Goal: Task Accomplishment & Management: Complete application form

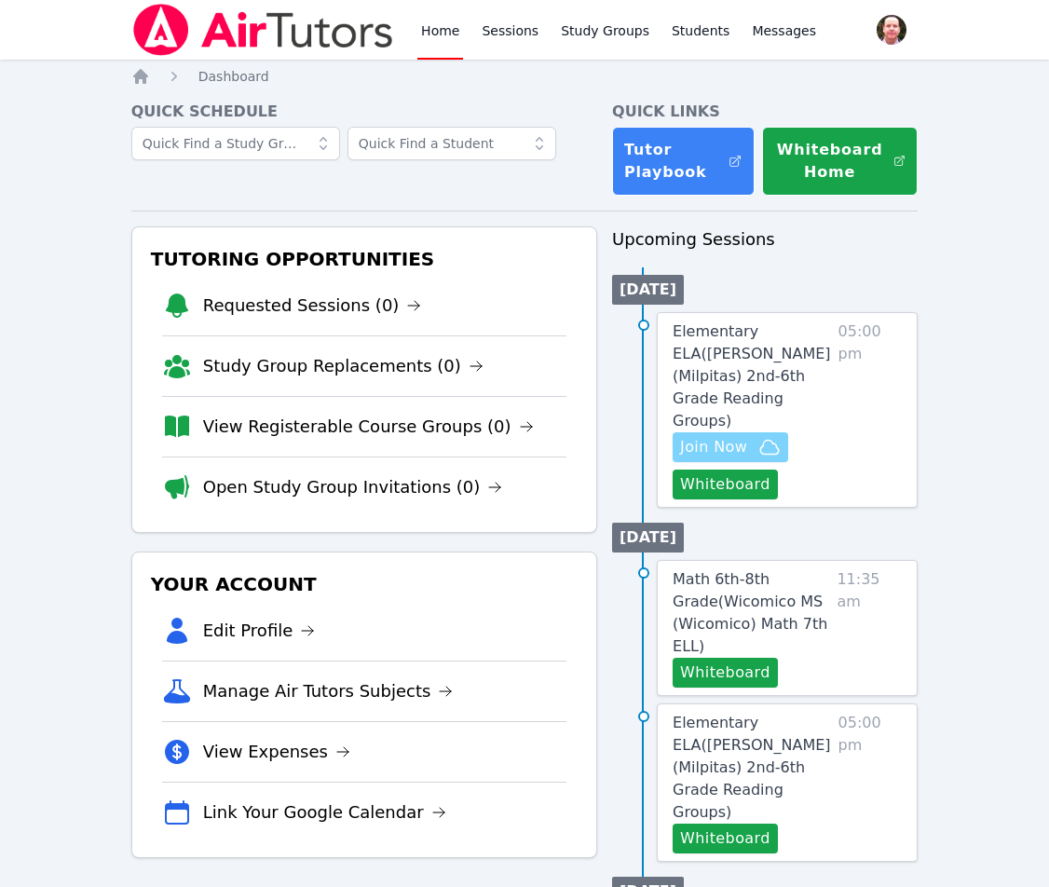
click at [735, 436] on span "Join Now" at bounding box center [713, 447] width 67 height 22
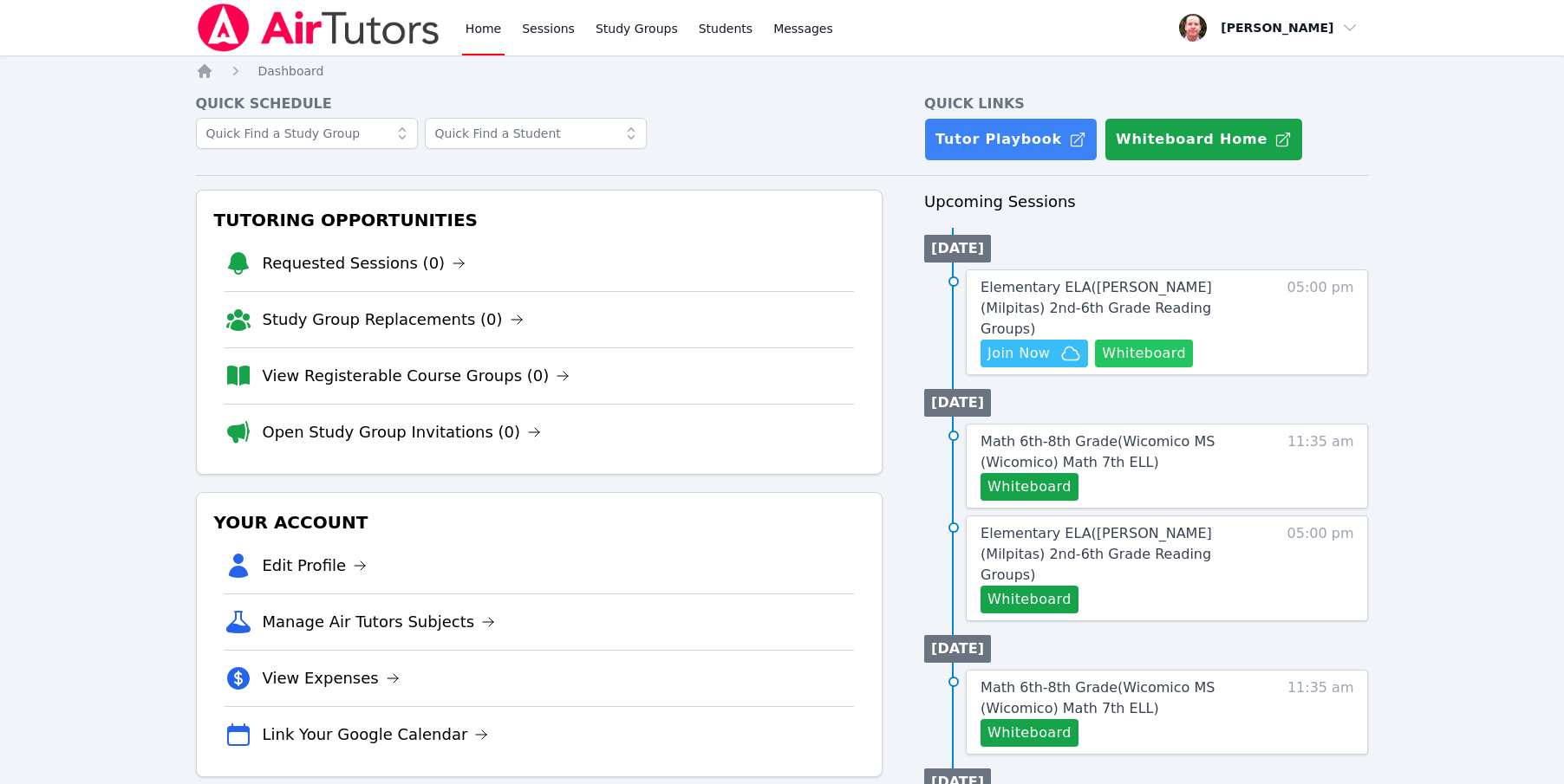
click at [1143, 339] on button "Whiteboard" at bounding box center [1143, 353] width 98 height 28
click at [1444, 208] on div "Home Sessions Study Groups Students Messages Open user menu Frank Burmann Open …" at bounding box center [782, 799] width 1564 height 1598
click at [1145, 339] on button "Whiteboard" at bounding box center [1143, 353] width 98 height 28
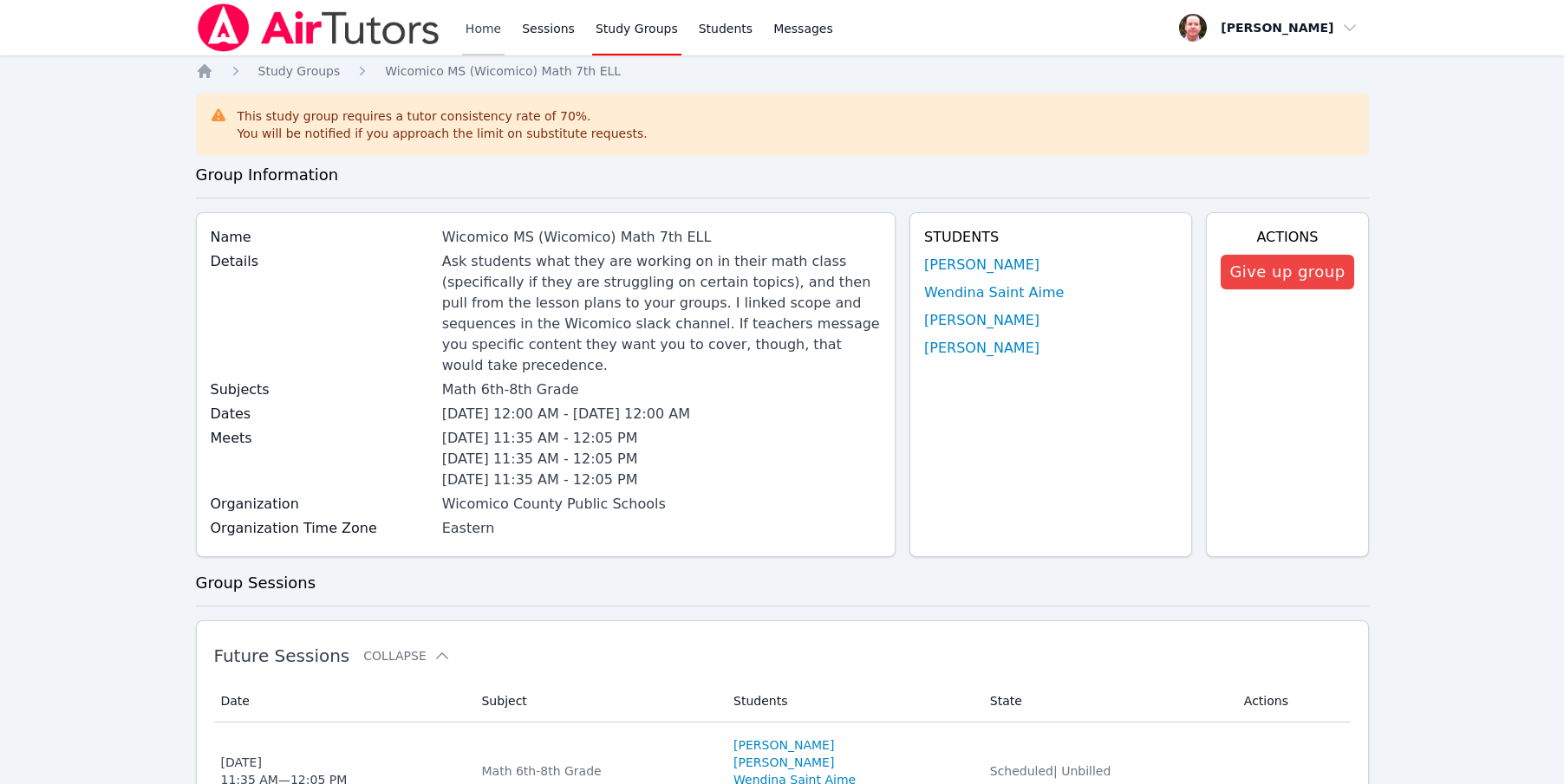
click at [481, 33] on link "Home" at bounding box center [484, 28] width 43 height 56
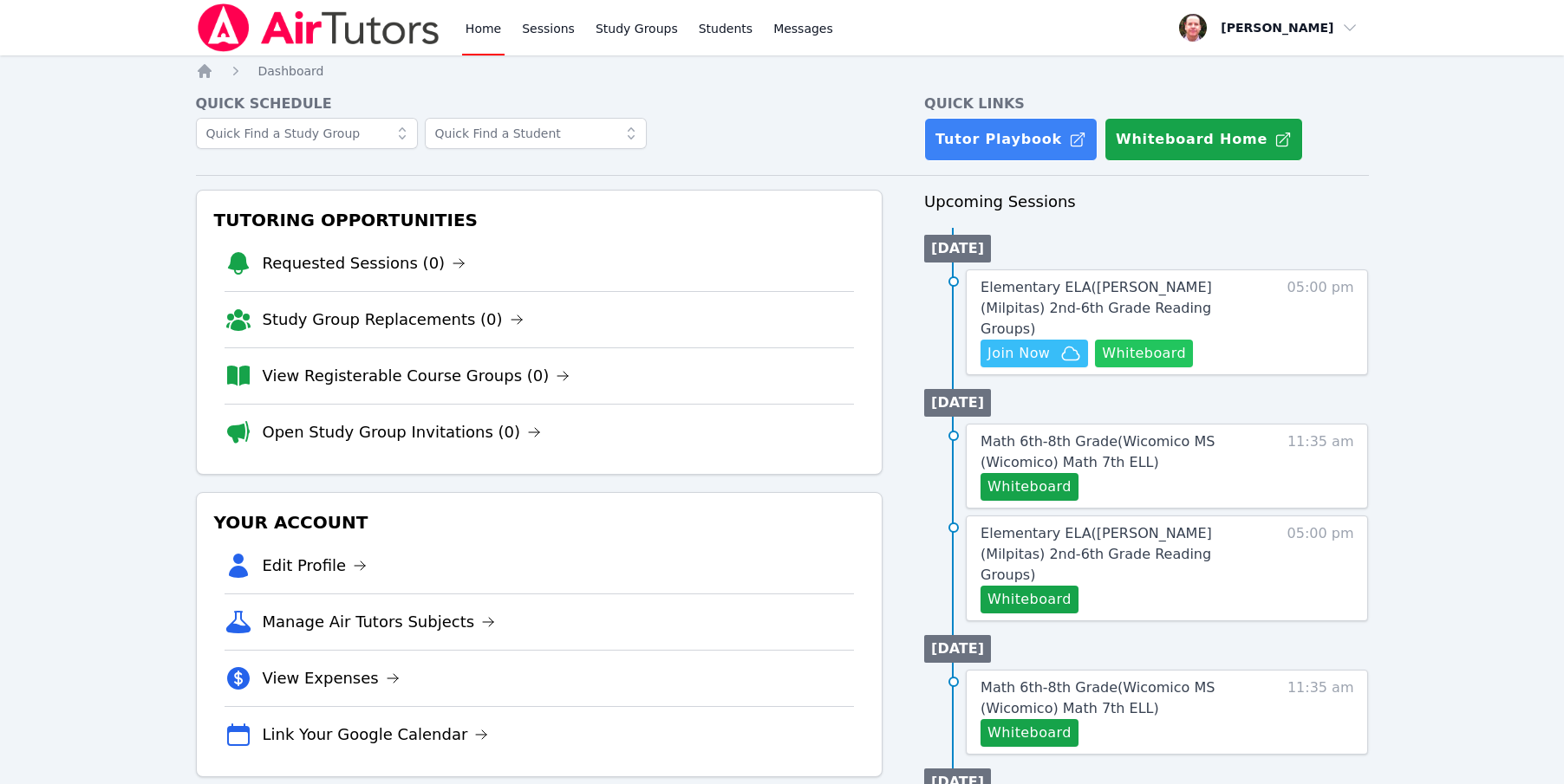
click at [1139, 339] on button "Whiteboard" at bounding box center [1143, 353] width 98 height 28
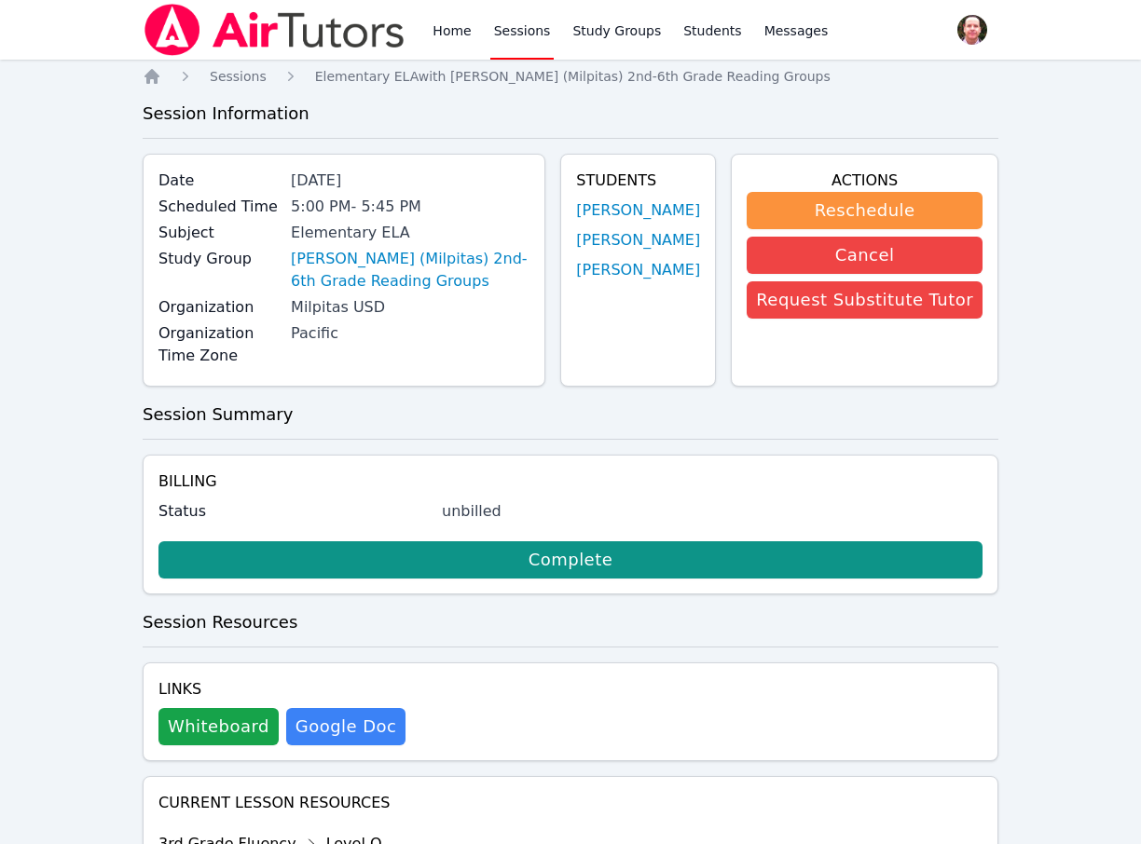
scroll to position [2654, 0]
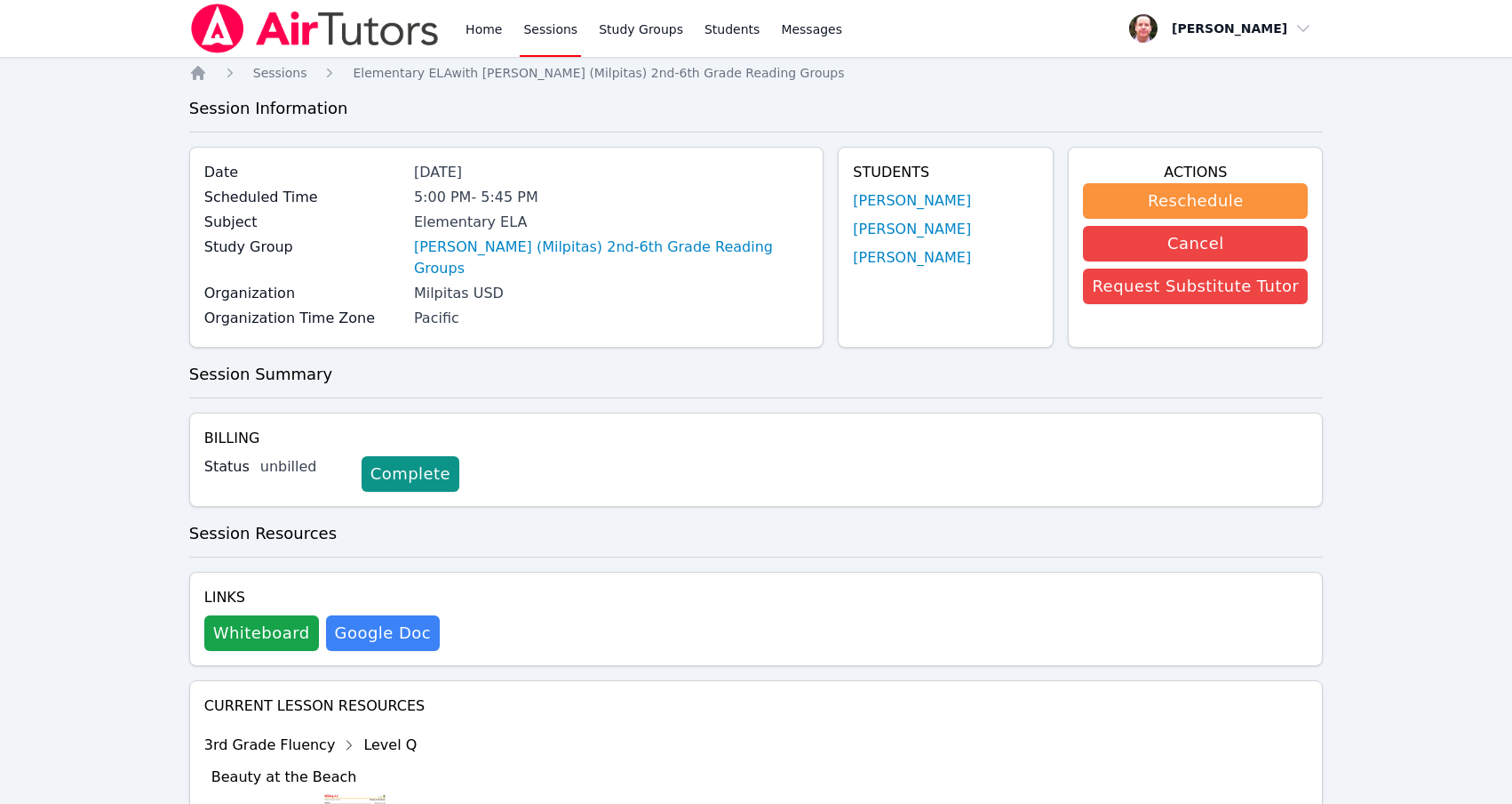
scroll to position [2449, 0]
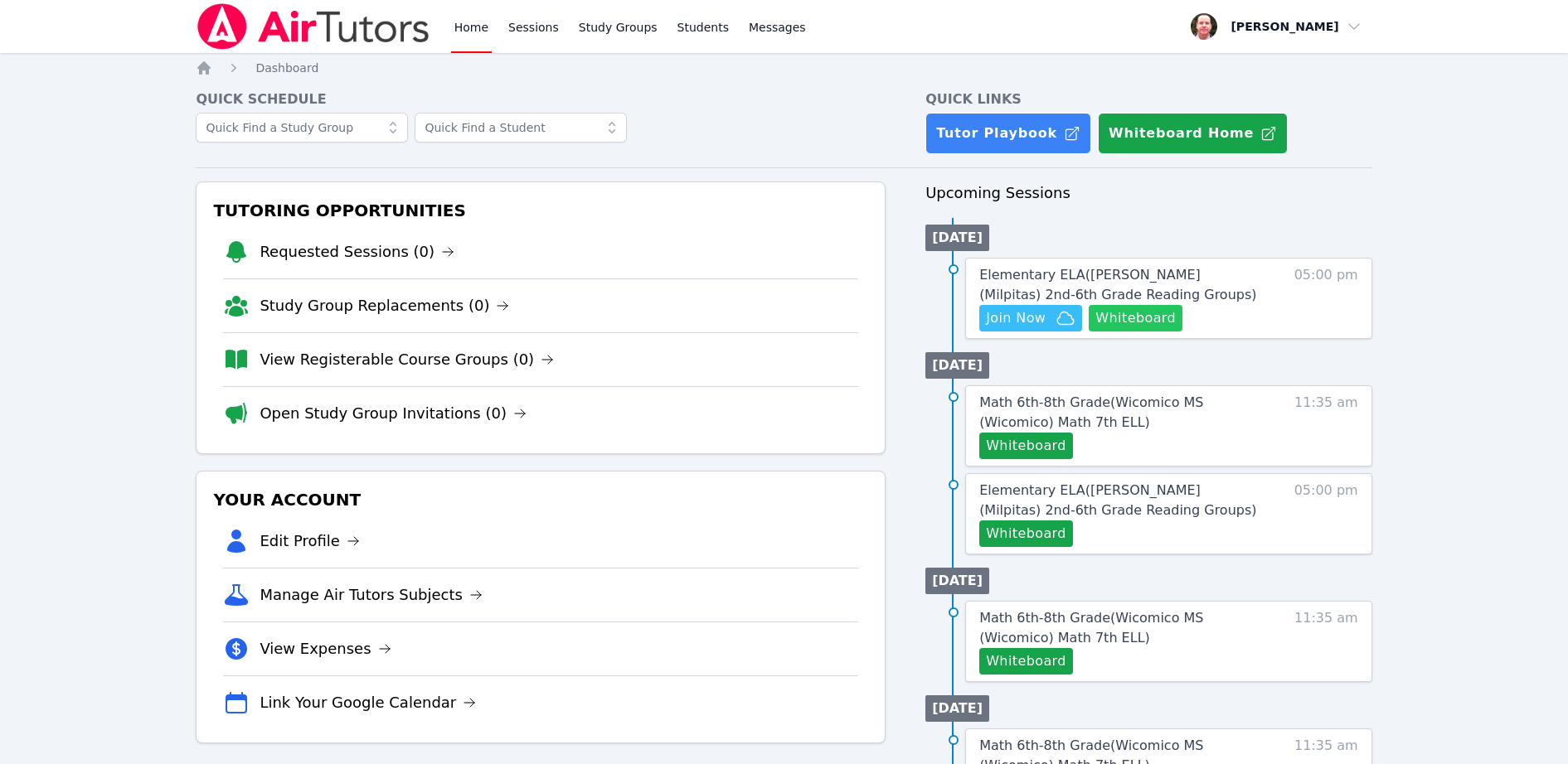
click at [1126, 316] on button "Whiteboard" at bounding box center [1136, 318] width 93 height 27
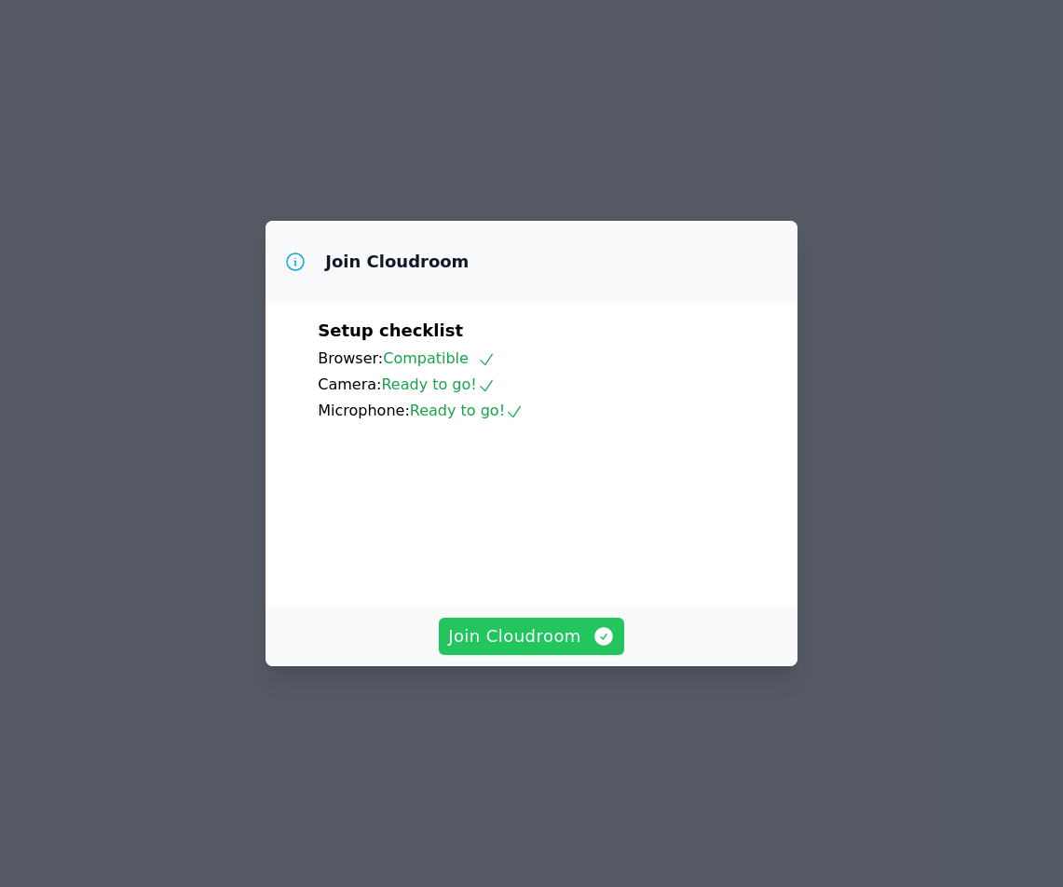
click at [514, 650] on span "Join Cloudroom" at bounding box center [531, 637] width 167 height 26
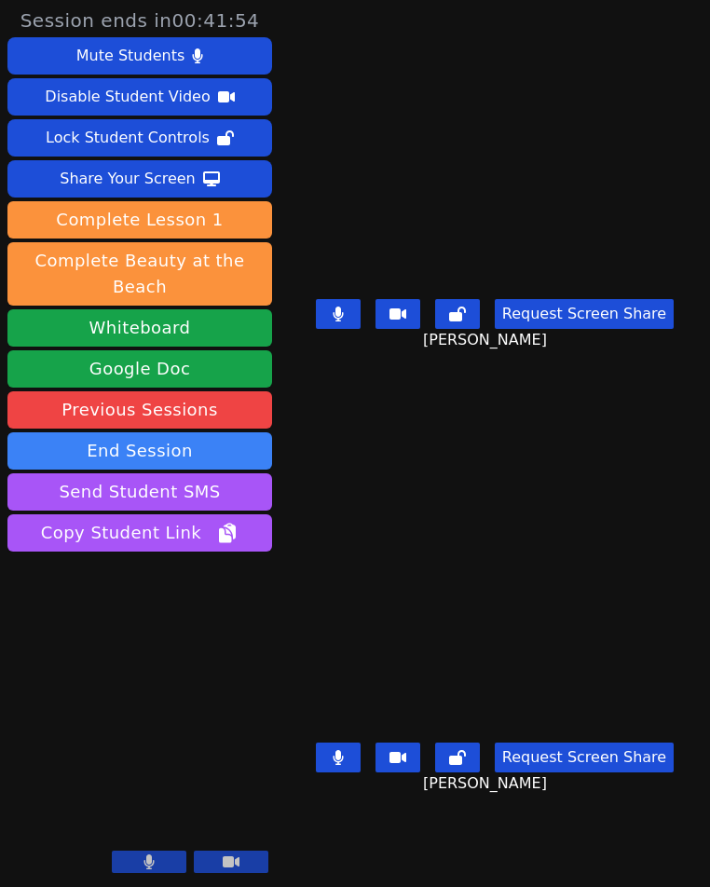
click at [344, 756] on button at bounding box center [338, 758] width 45 height 30
click at [343, 318] on icon at bounding box center [338, 314] width 11 height 15
click at [338, 757] on icon at bounding box center [338, 757] width 19 height 15
click at [343, 322] on icon at bounding box center [338, 314] width 10 height 15
click at [342, 320] on icon at bounding box center [338, 314] width 19 height 15
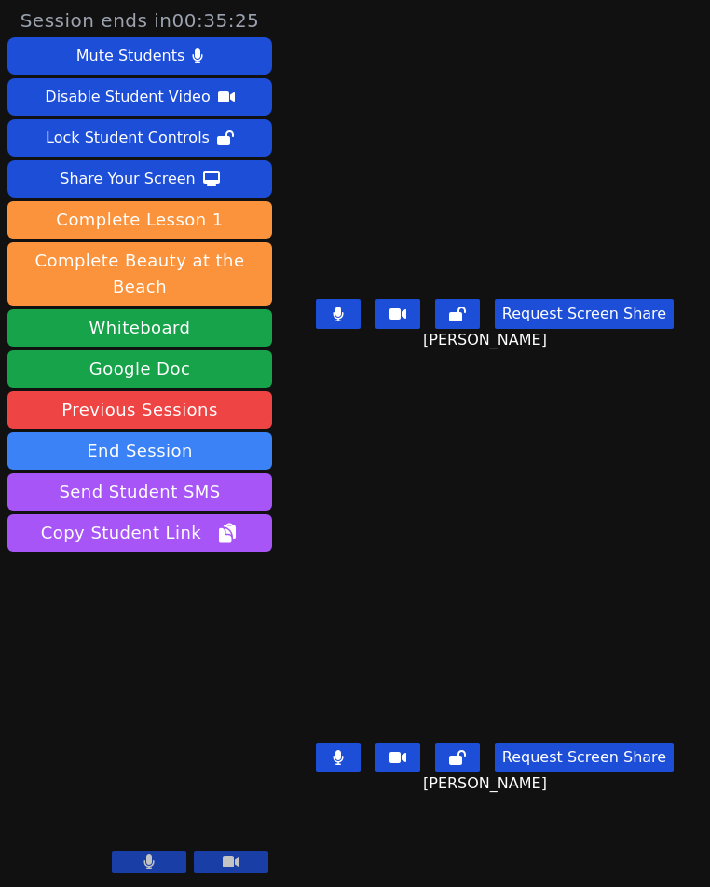
click at [340, 750] on icon at bounding box center [338, 757] width 11 height 15
click at [346, 754] on icon at bounding box center [338, 757] width 19 height 15
click at [338, 319] on icon at bounding box center [338, 314] width 10 height 15
click at [348, 758] on button at bounding box center [338, 758] width 45 height 30
click at [336, 313] on icon at bounding box center [338, 314] width 19 height 15
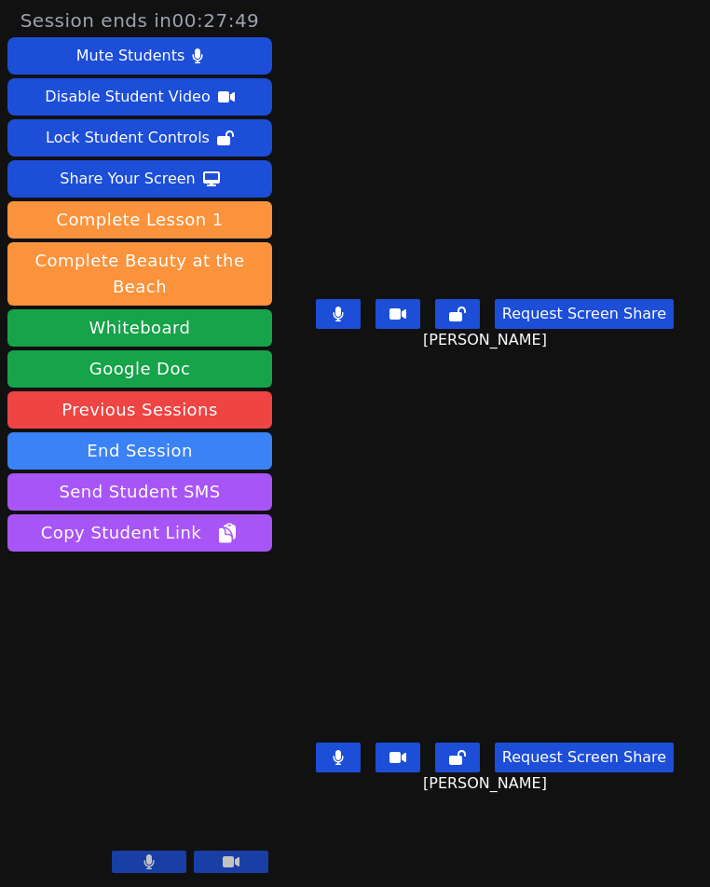
click at [342, 757] on icon at bounding box center [338, 757] width 10 height 15
click at [336, 758] on icon at bounding box center [338, 757] width 19 height 15
click at [338, 757] on icon at bounding box center [338, 757] width 10 height 15
click at [338, 760] on icon at bounding box center [338, 757] width 19 height 15
click at [329, 749] on button at bounding box center [338, 758] width 45 height 30
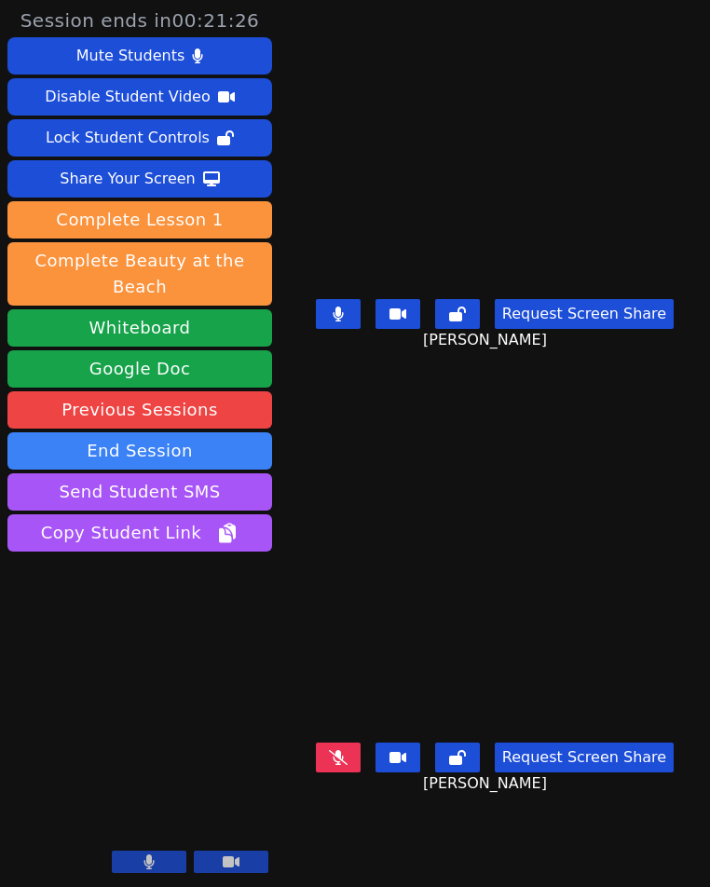
click at [339, 757] on icon at bounding box center [338, 757] width 19 height 15
click at [335, 319] on icon at bounding box center [338, 314] width 11 height 15
click at [344, 321] on icon at bounding box center [338, 314] width 19 height 15
click at [346, 324] on button at bounding box center [338, 314] width 45 height 30
click at [329, 316] on icon at bounding box center [338, 314] width 19 height 15
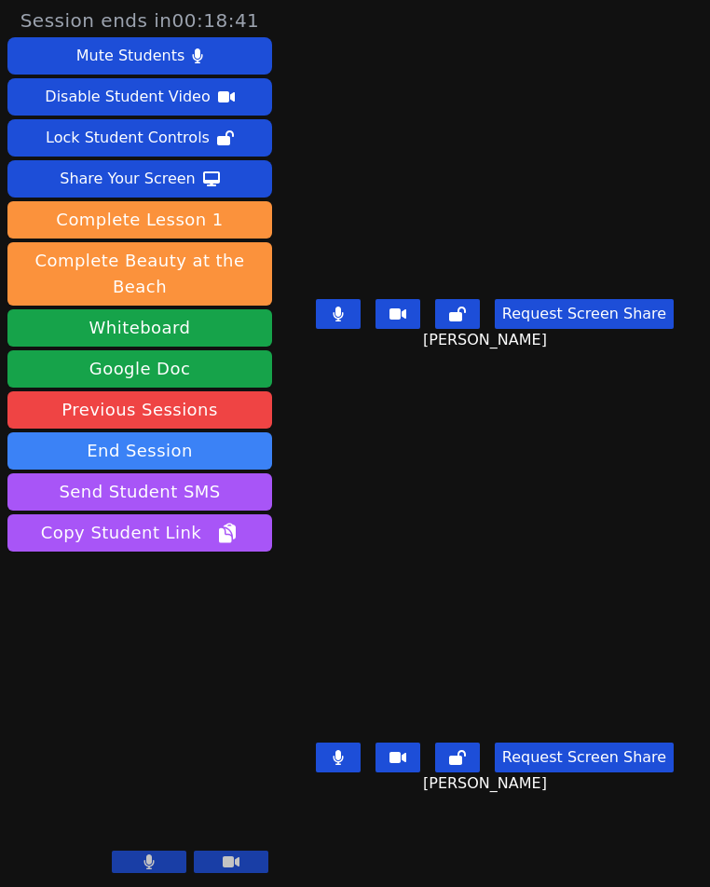
click at [350, 325] on button at bounding box center [338, 314] width 45 height 30
click at [336, 760] on icon at bounding box center [338, 757] width 11 height 15
click at [338, 756] on icon at bounding box center [338, 757] width 19 height 15
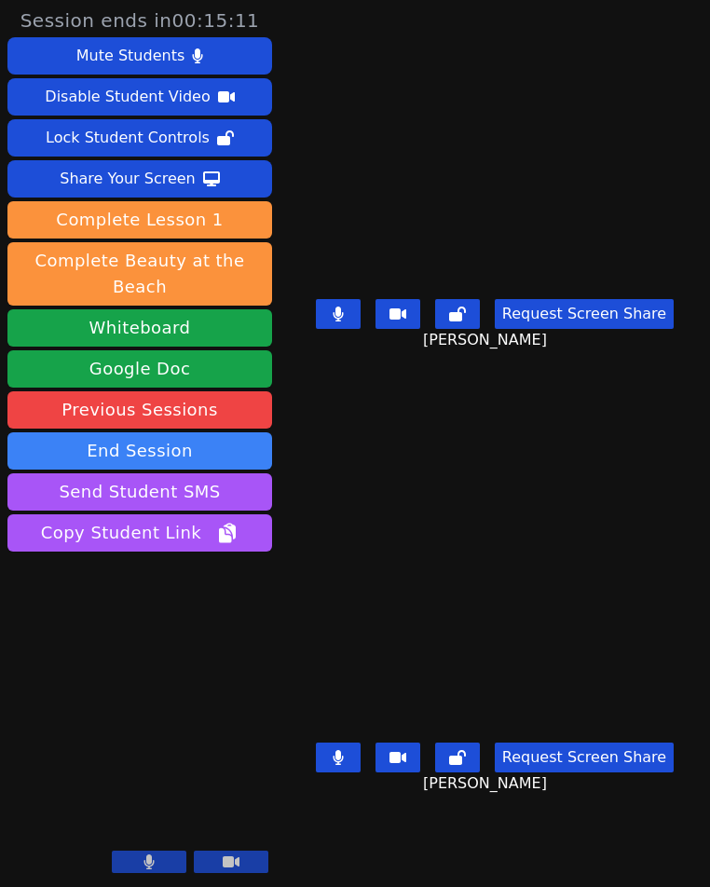
click at [352, 760] on button at bounding box center [338, 758] width 45 height 30
click at [350, 321] on button at bounding box center [338, 314] width 45 height 30
click at [339, 752] on icon at bounding box center [338, 757] width 19 height 15
click at [340, 315] on icon at bounding box center [338, 314] width 10 height 15
click at [344, 318] on icon at bounding box center [338, 314] width 19 height 15
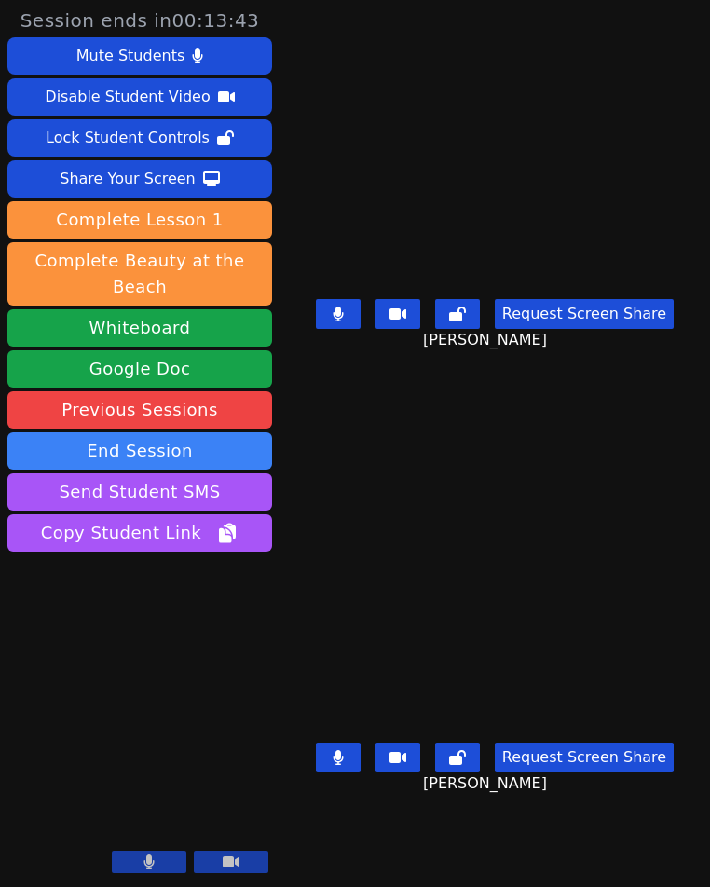
click at [341, 754] on icon at bounding box center [338, 757] width 10 height 15
click at [342, 322] on icon at bounding box center [338, 314] width 11 height 15
click at [344, 756] on icon at bounding box center [338, 757] width 19 height 15
click at [344, 322] on icon at bounding box center [338, 314] width 19 height 15
click at [339, 761] on icon at bounding box center [338, 757] width 10 height 15
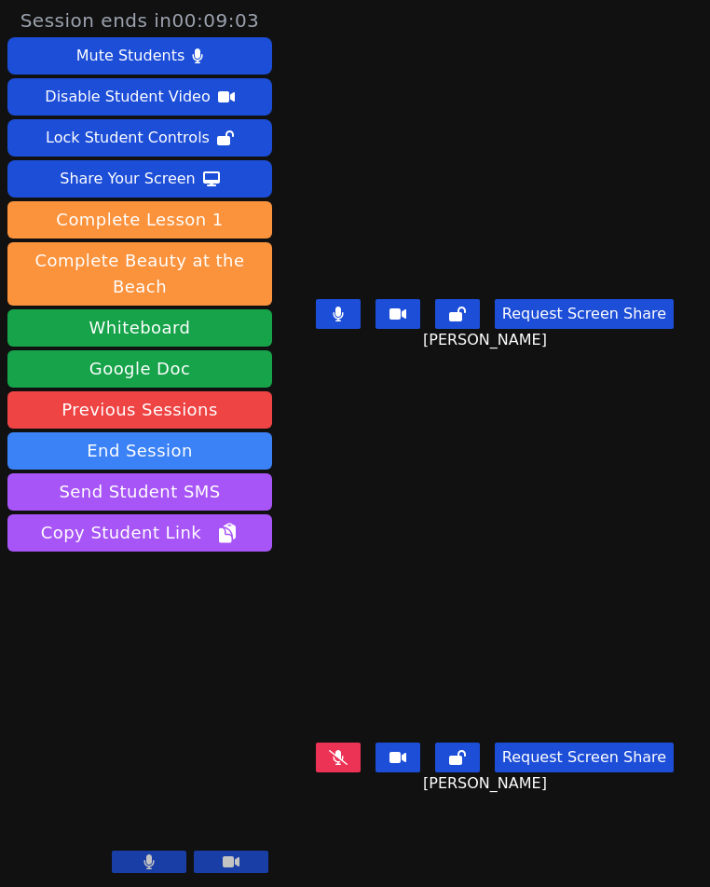
click at [342, 322] on icon at bounding box center [338, 314] width 10 height 15
click at [334, 754] on icon at bounding box center [338, 757] width 19 height 15
click at [341, 756] on icon at bounding box center [338, 757] width 10 height 15
click at [342, 320] on icon at bounding box center [338, 314] width 10 height 15
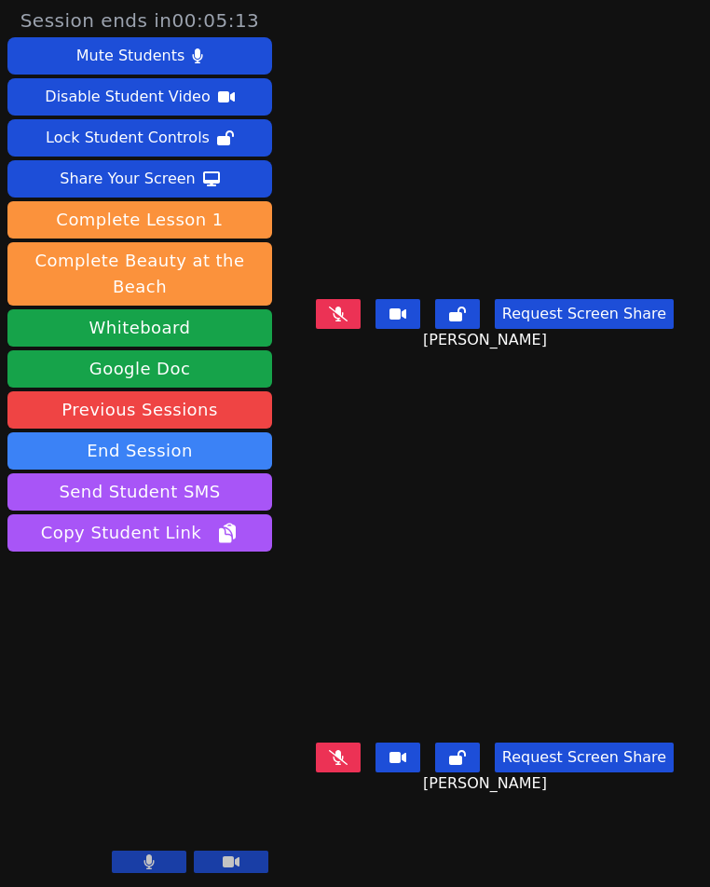
click at [339, 752] on icon at bounding box center [338, 757] width 19 height 15
click at [342, 321] on icon at bounding box center [338, 314] width 19 height 15
click at [342, 319] on icon at bounding box center [338, 314] width 19 height 15
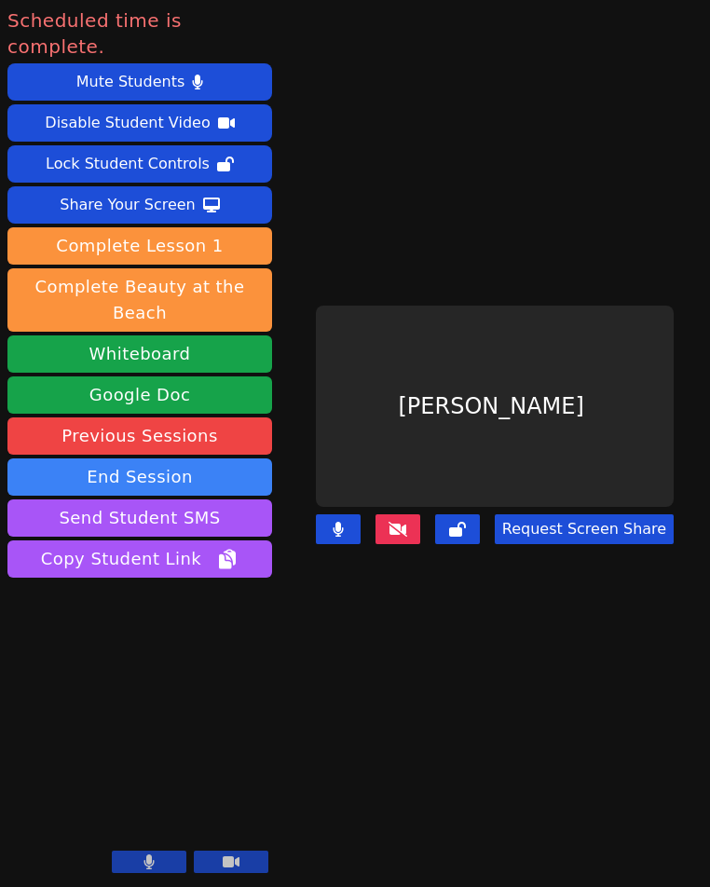
click at [153, 864] on icon at bounding box center [149, 862] width 10 height 15
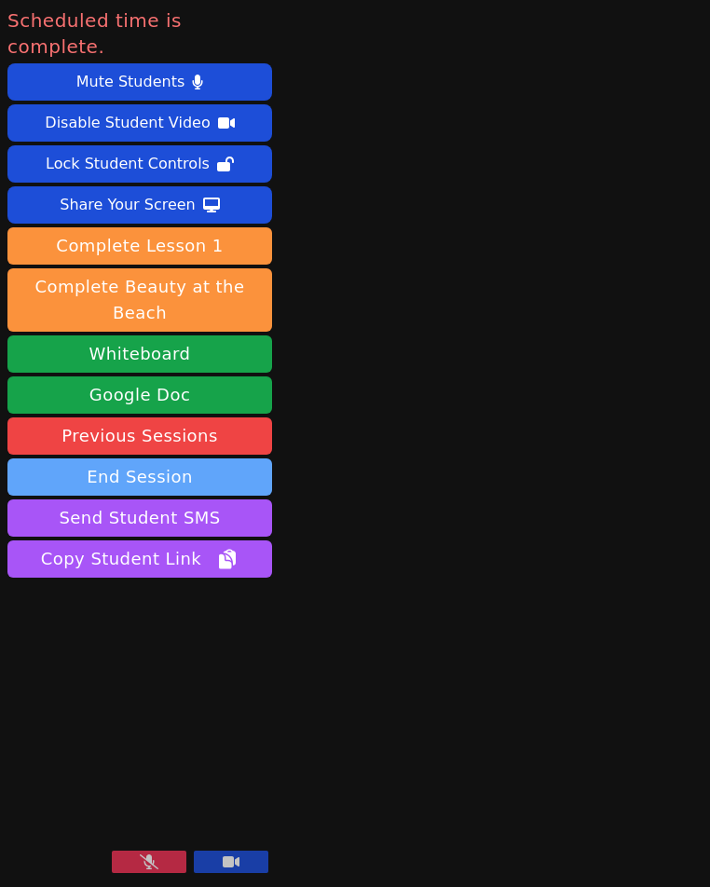
click at [180, 459] on button "End Session" at bounding box center [139, 477] width 265 height 37
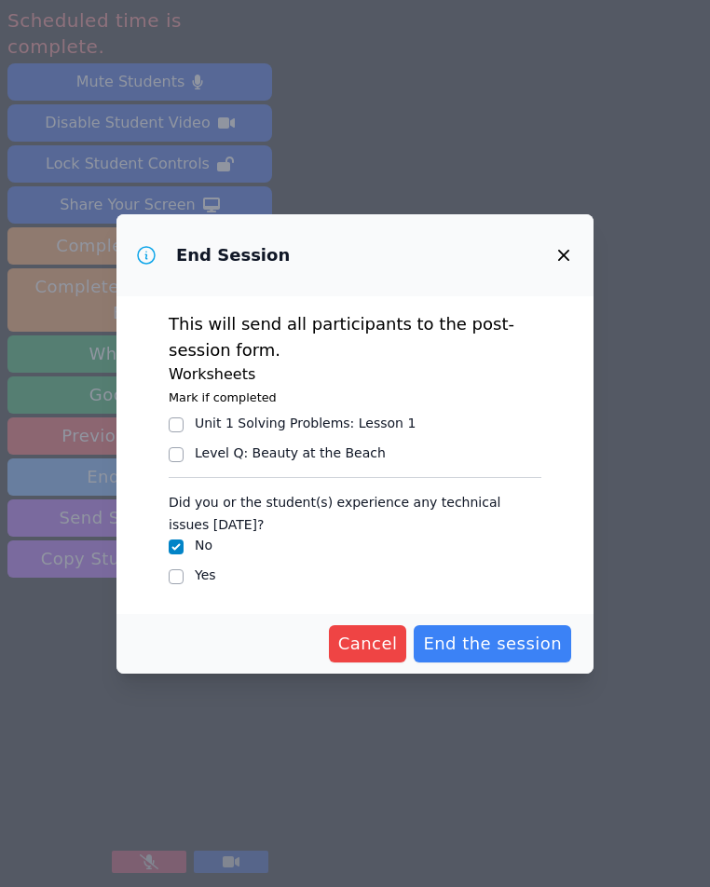
click at [180, 422] on input "Unit 1 Solving Problems : Lesson 1" at bounding box center [176, 425] width 15 height 15
checkbox input "true"
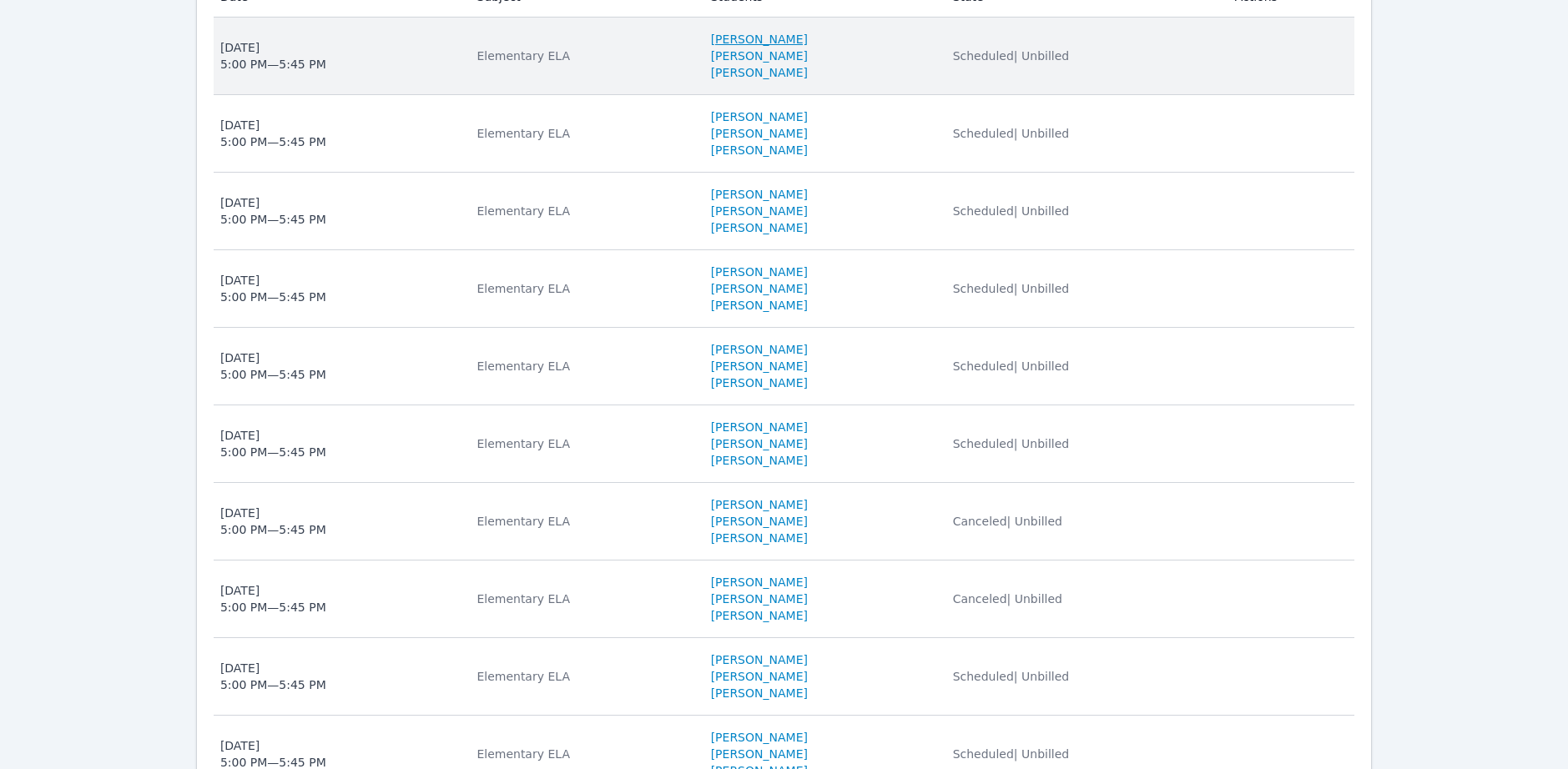
click at [635, 578] on link "[PERSON_NAME]" at bounding box center [759, 582] width 97 height 17
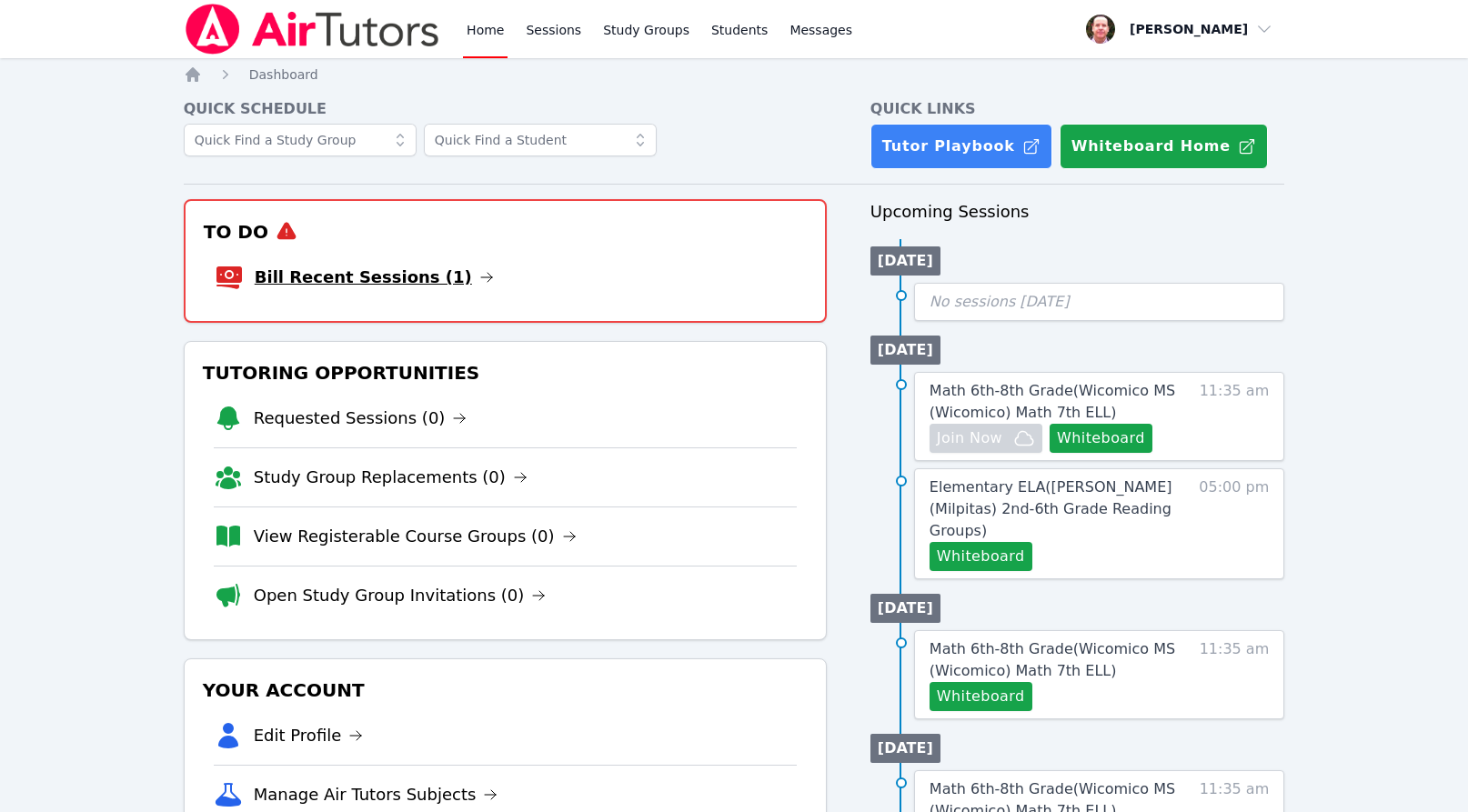
click at [408, 284] on link "Bill Recent Sessions (1)" at bounding box center [374, 277] width 239 height 25
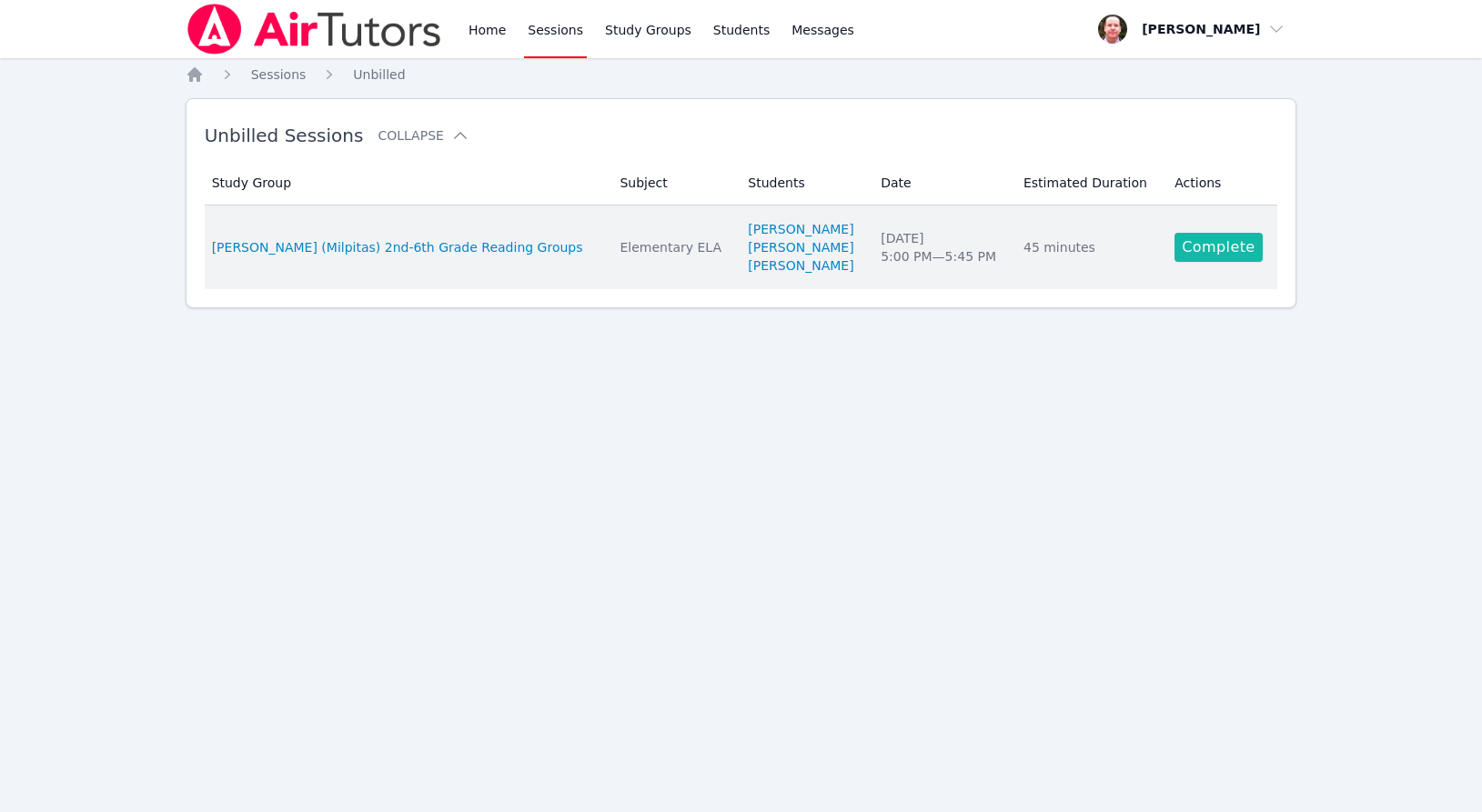
click at [679, 246] on link "Complete" at bounding box center [1217, 248] width 87 height 29
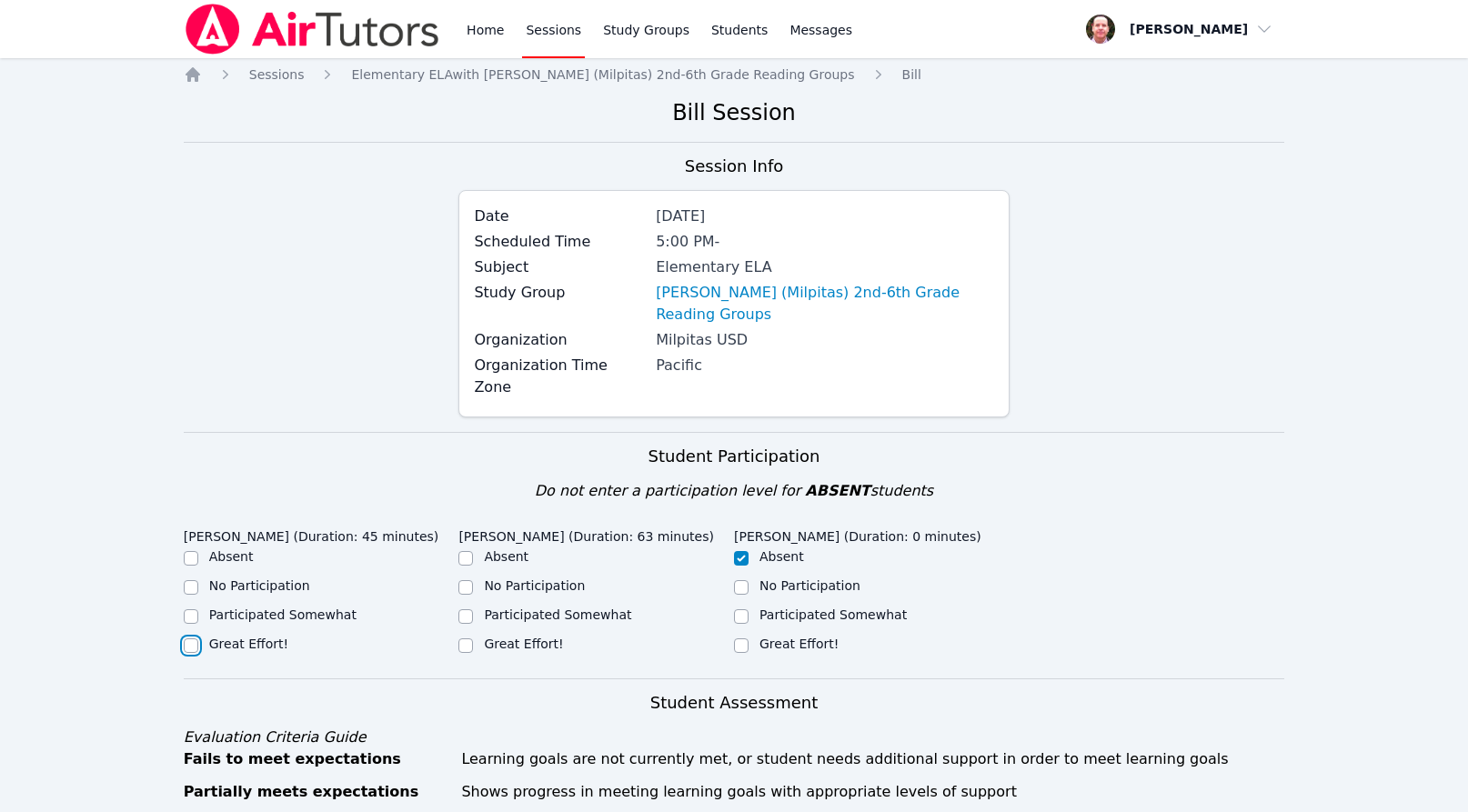
click at [190, 638] on input "Great Effort!" at bounding box center [190, 645] width 15 height 15
checkbox input "true"
click at [469, 638] on input "Great Effort!" at bounding box center [466, 645] width 15 height 15
checkbox input "true"
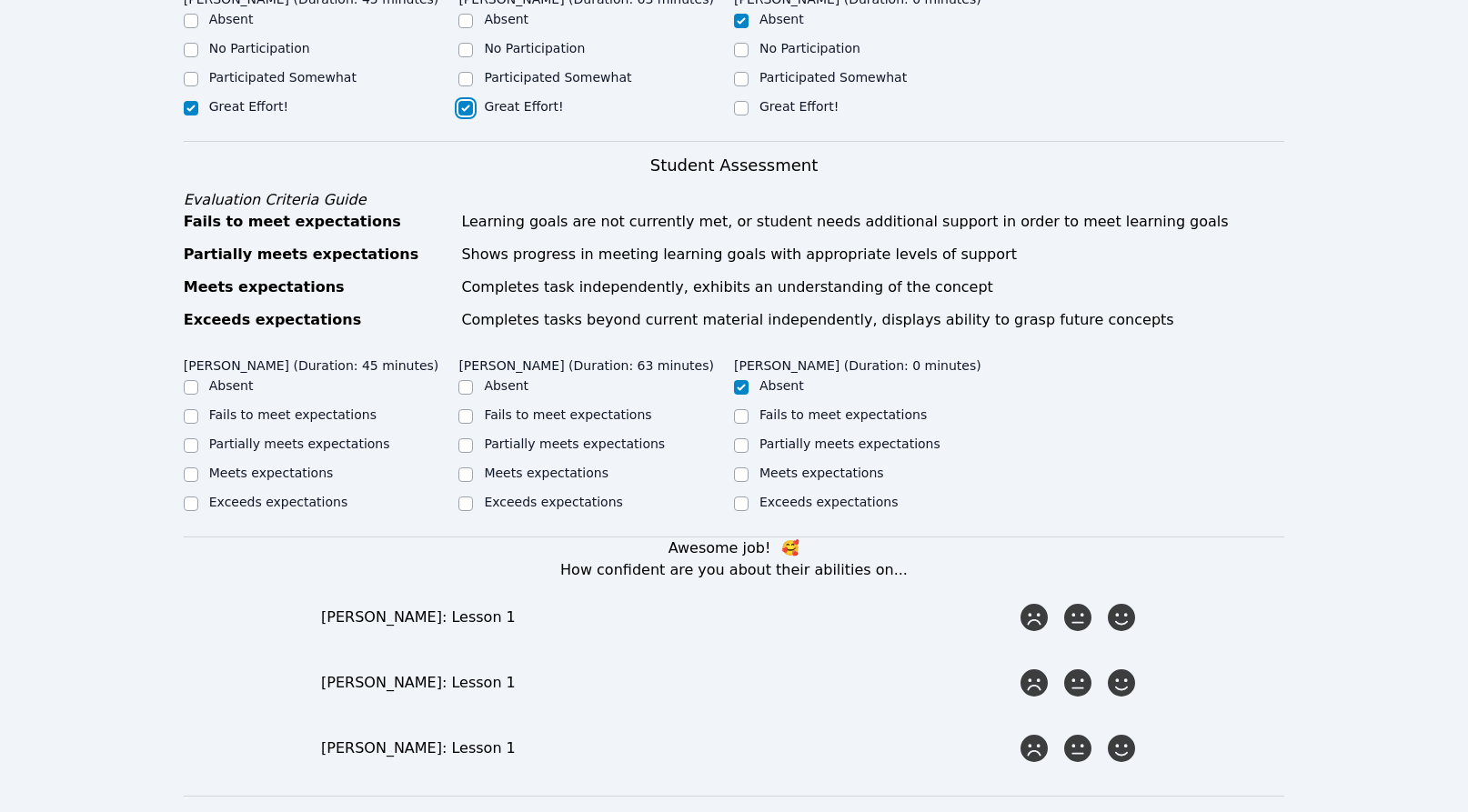
scroll to position [545, 0]
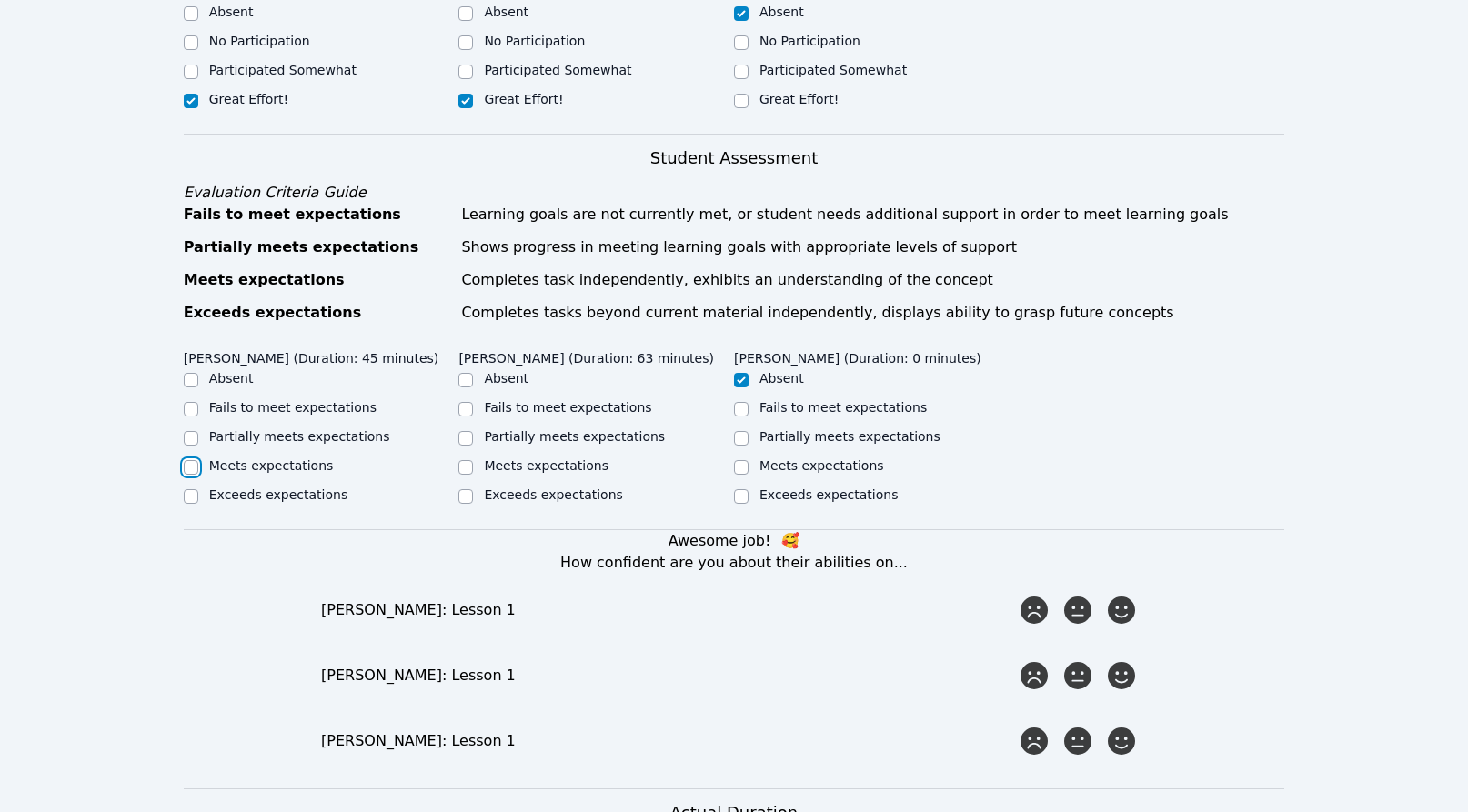
click at [186, 461] on input "Meets expectations" at bounding box center [190, 467] width 15 height 15
checkbox input "true"
click at [467, 432] on input "Partially meets expectations" at bounding box center [466, 438] width 15 height 15
checkbox input "true"
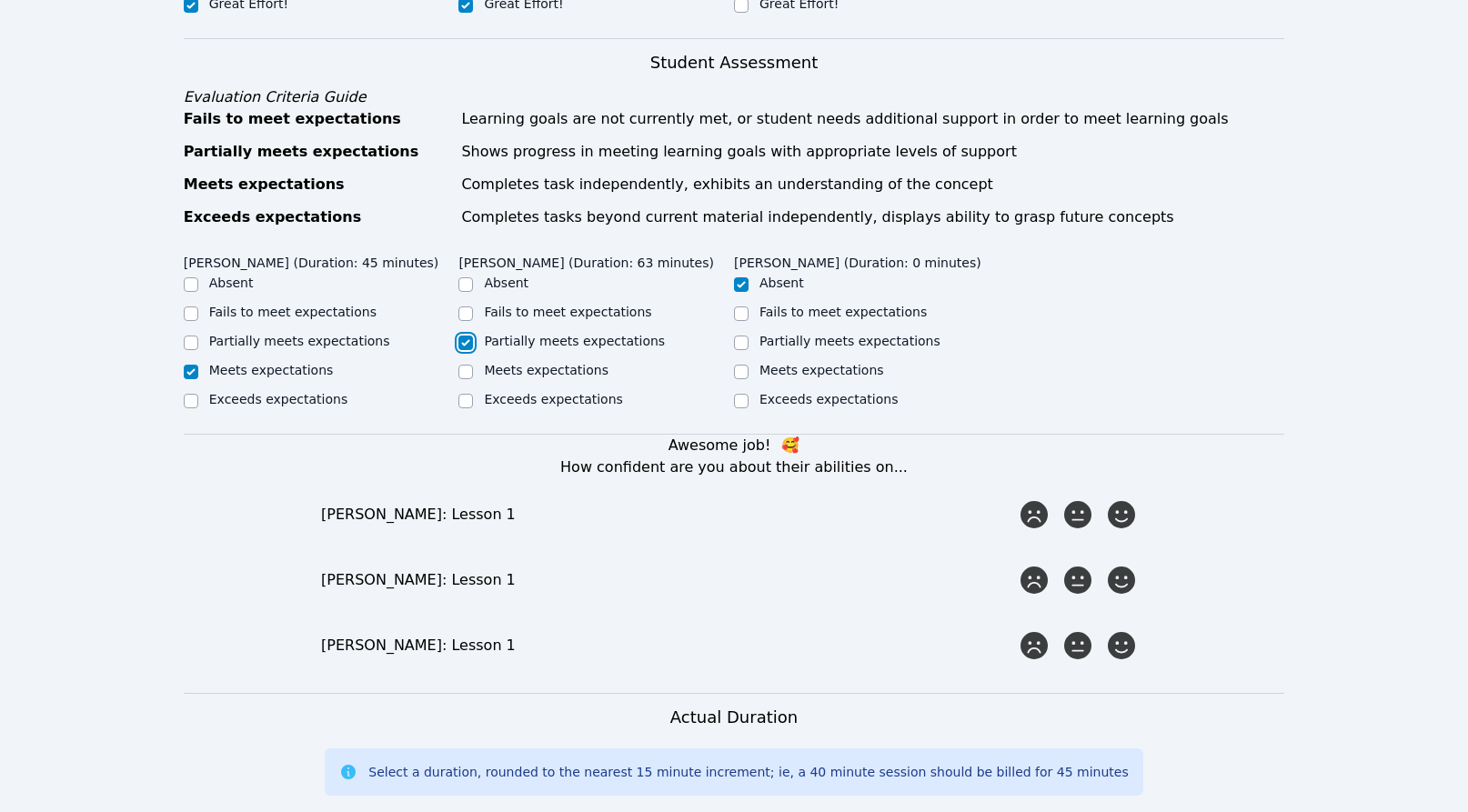
scroll to position [739, 0]
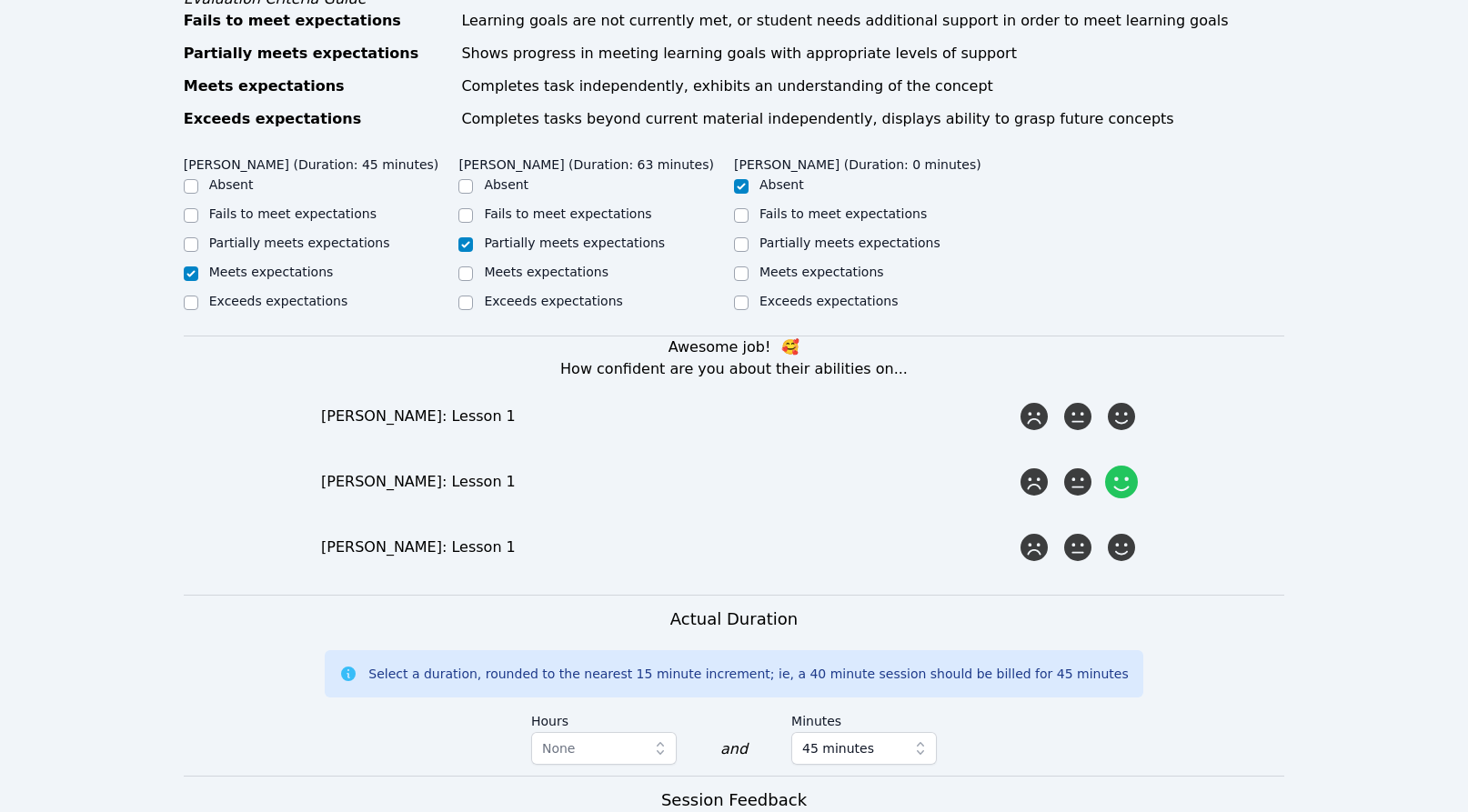
click at [678, 482] on icon at bounding box center [1121, 482] width 33 height 33
click at [0, 0] on input "radio" at bounding box center [0, 0] width 0 height 0
click at [678, 547] on icon at bounding box center [1079, 548] width 33 height 33
click at [0, 0] on input "radio" at bounding box center [0, 0] width 0 height 0
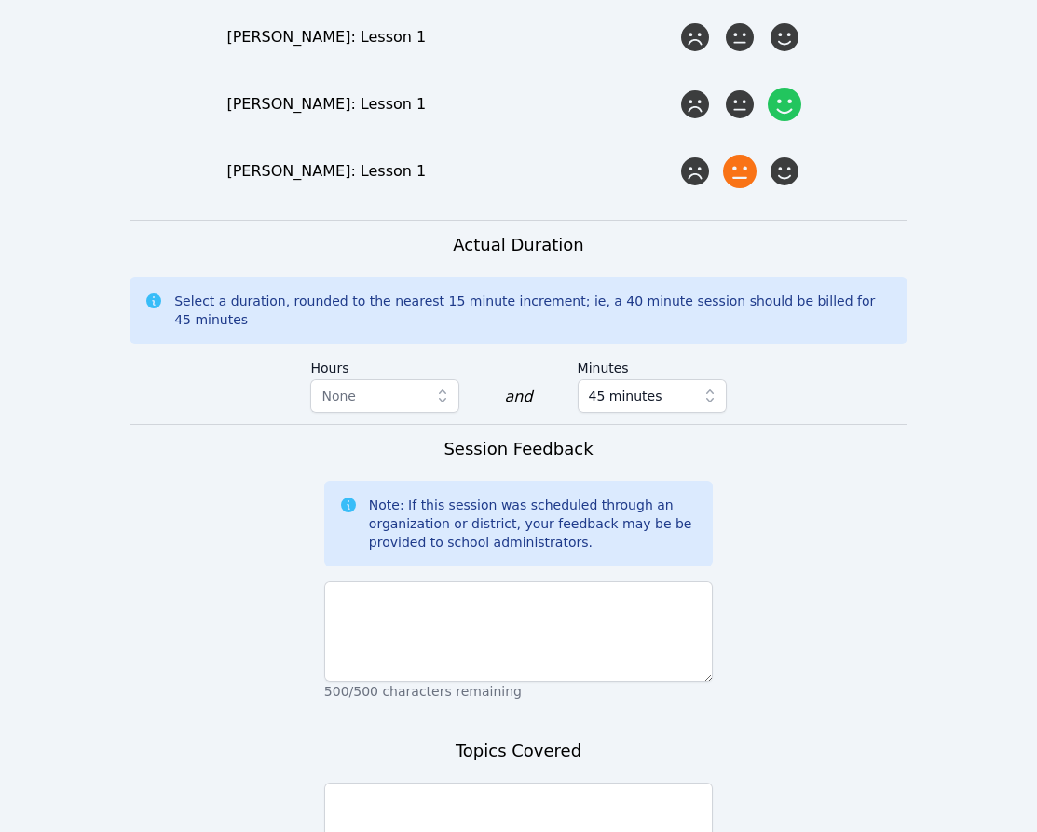
scroll to position [1365, 0]
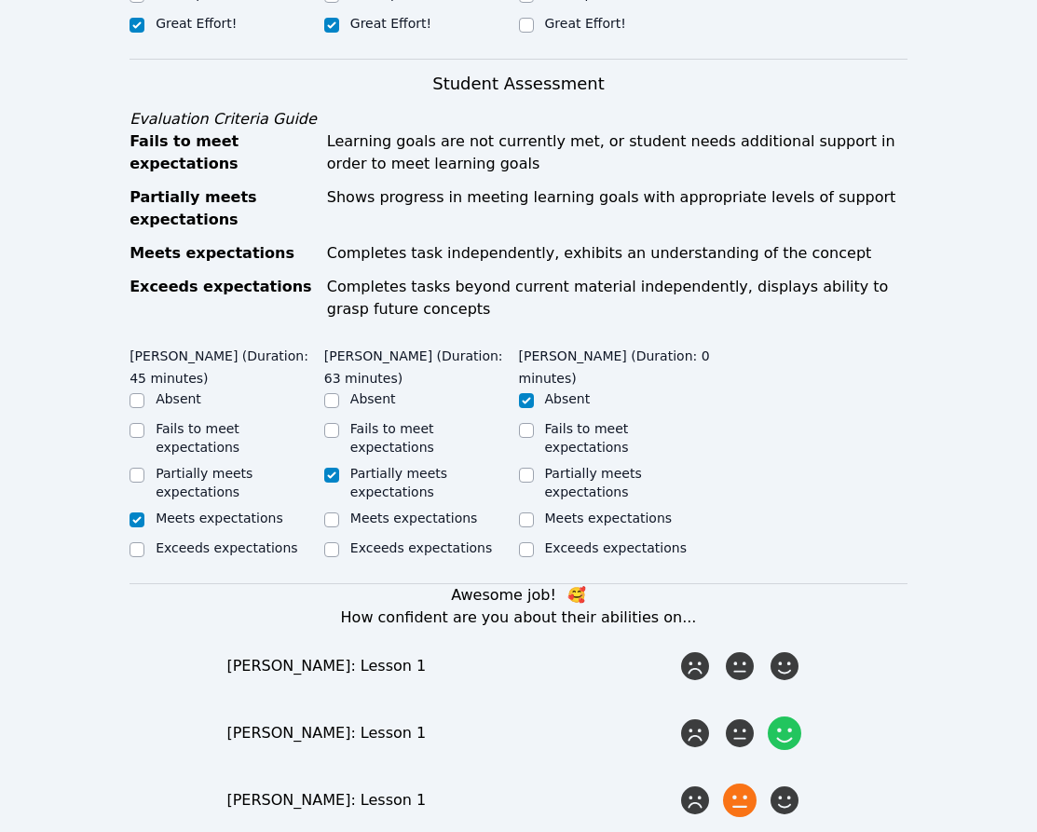
click at [405, 584] on h3 "Awesome job! 🥰 How confident are you about their abilities on..." at bounding box center [519, 606] width 778 height 45
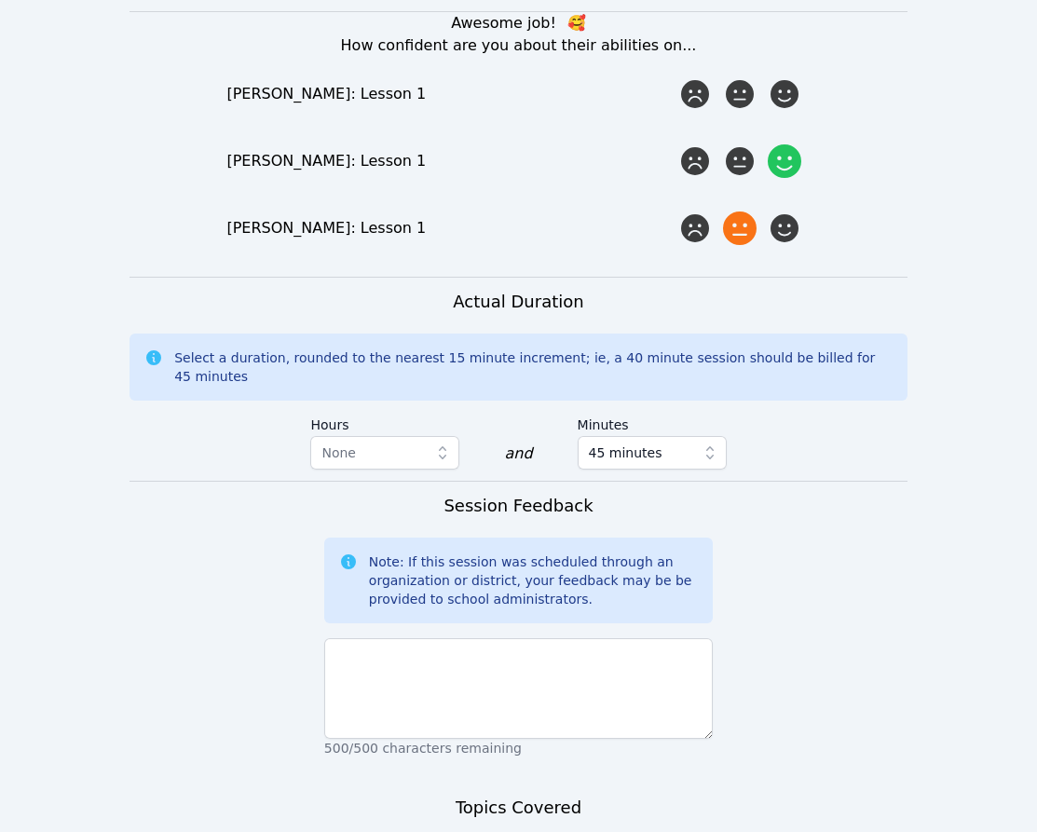
scroll to position [1300, 0]
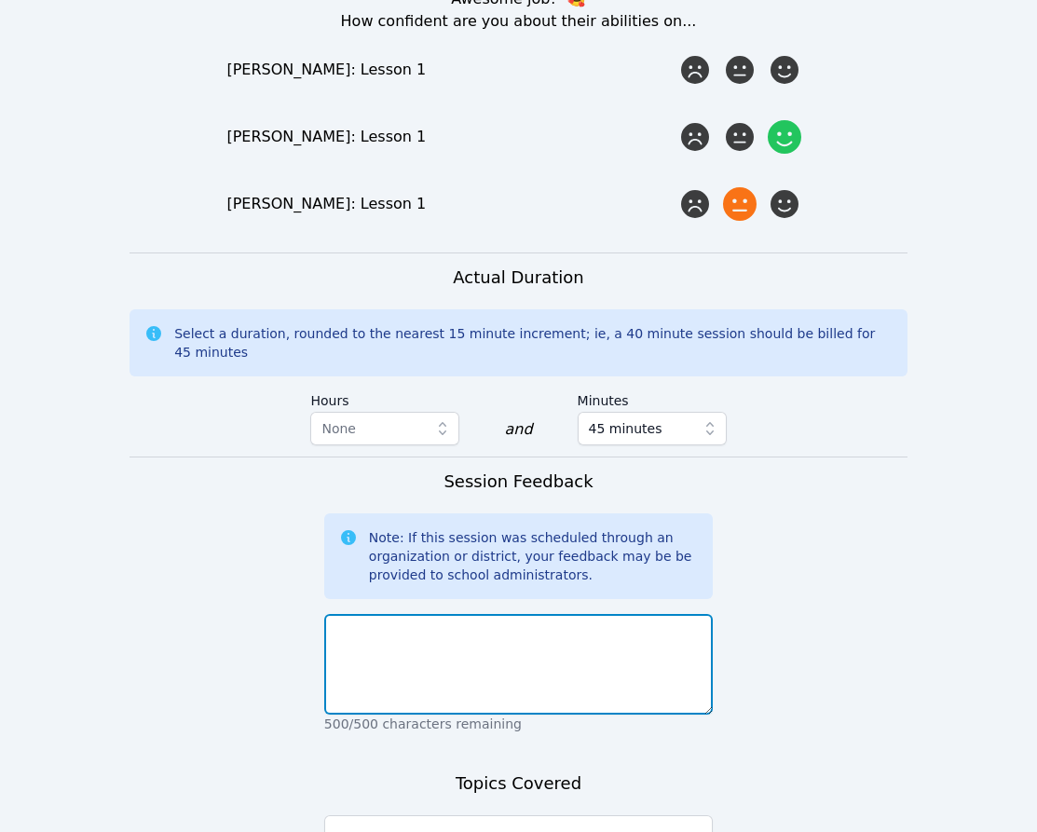
click at [453, 614] on textarea at bounding box center [518, 664] width 389 height 101
paste textarea "Today we did some icebreakers, went over class expectations, and read the first…"
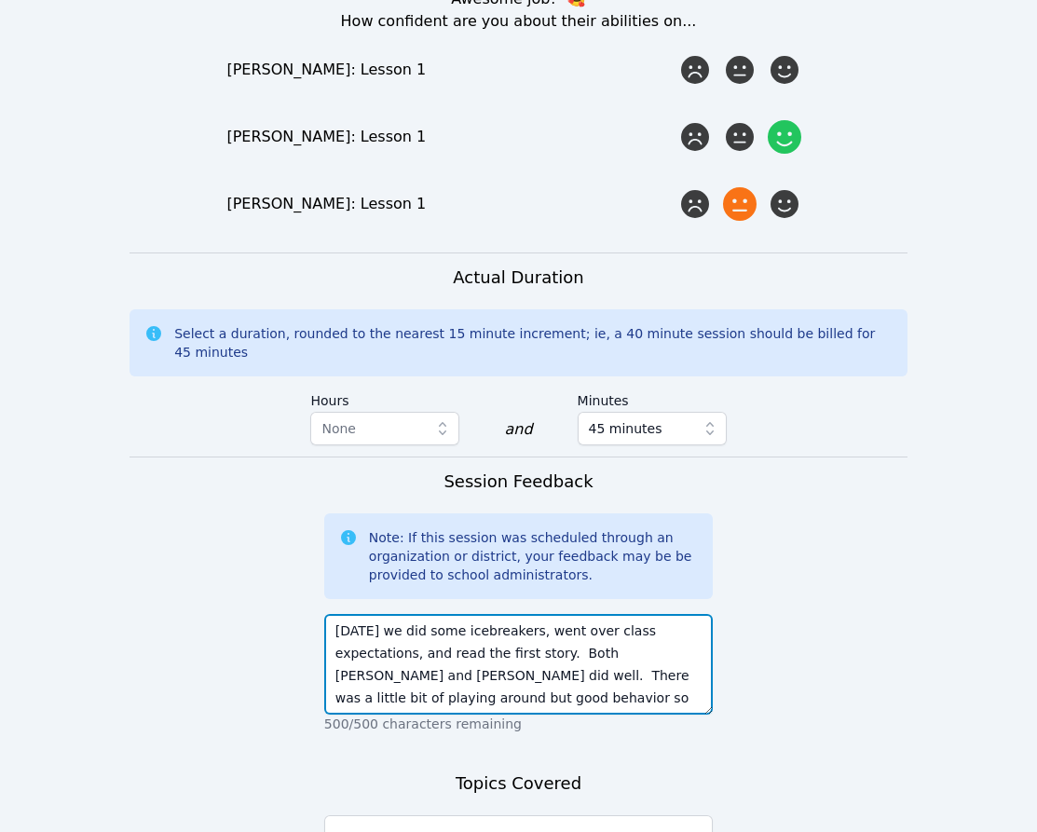
scroll to position [13, 0]
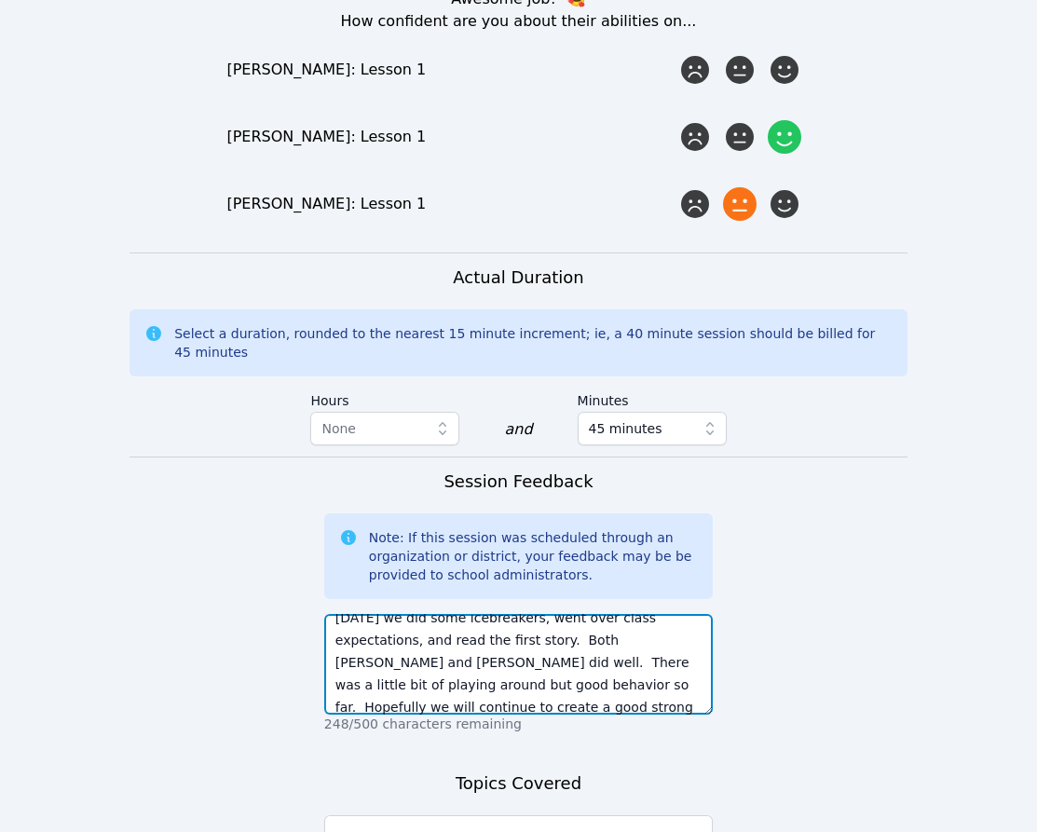
type textarea "Today we did some icebreakers, went over class expectations, and read the first…"
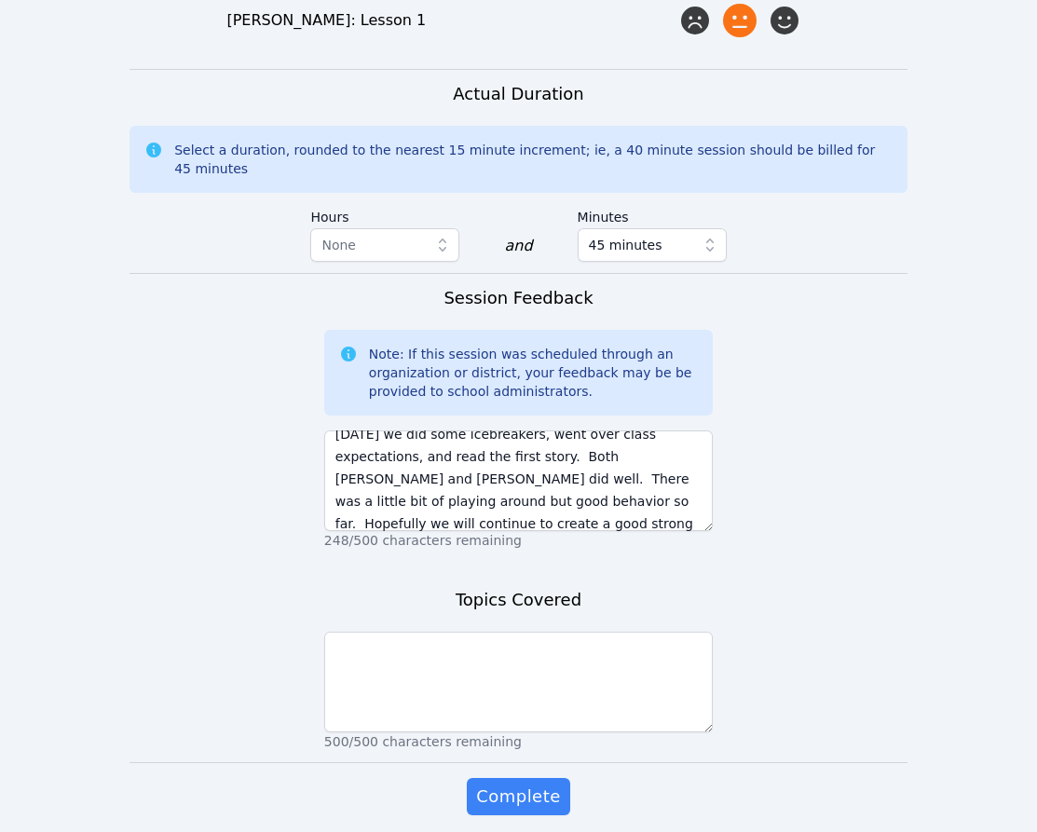
scroll to position [1497, 0]
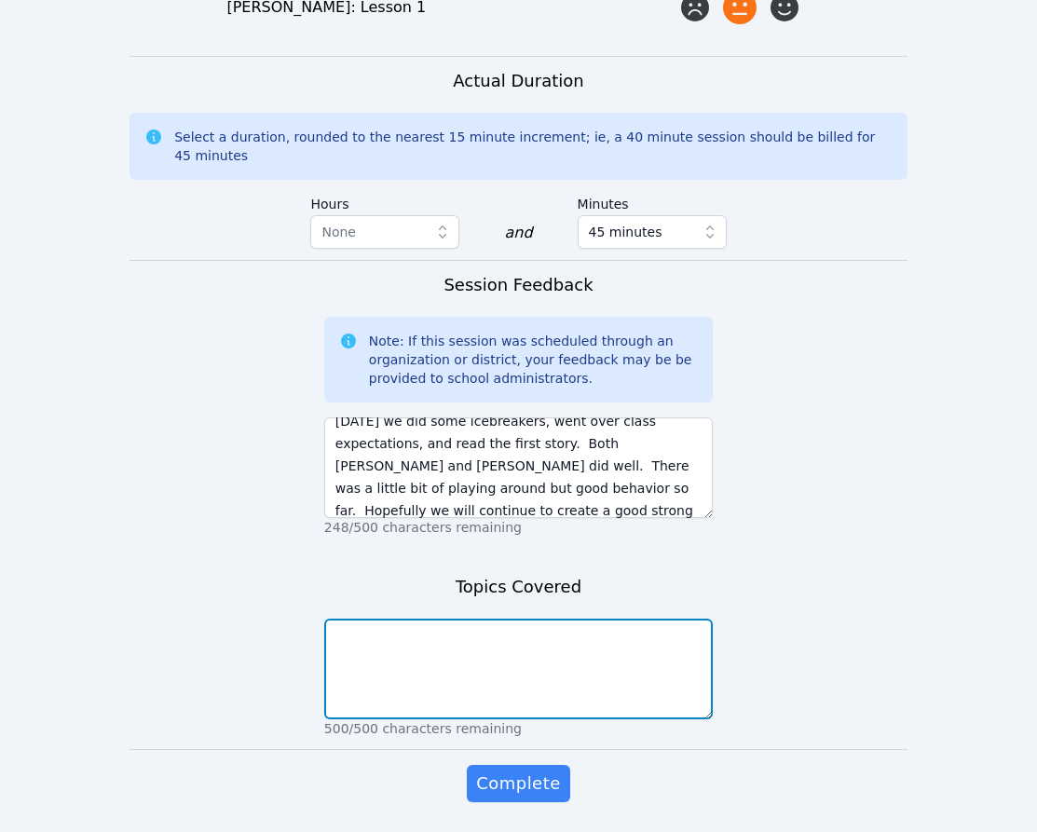
click at [537, 619] on textarea at bounding box center [518, 669] width 389 height 101
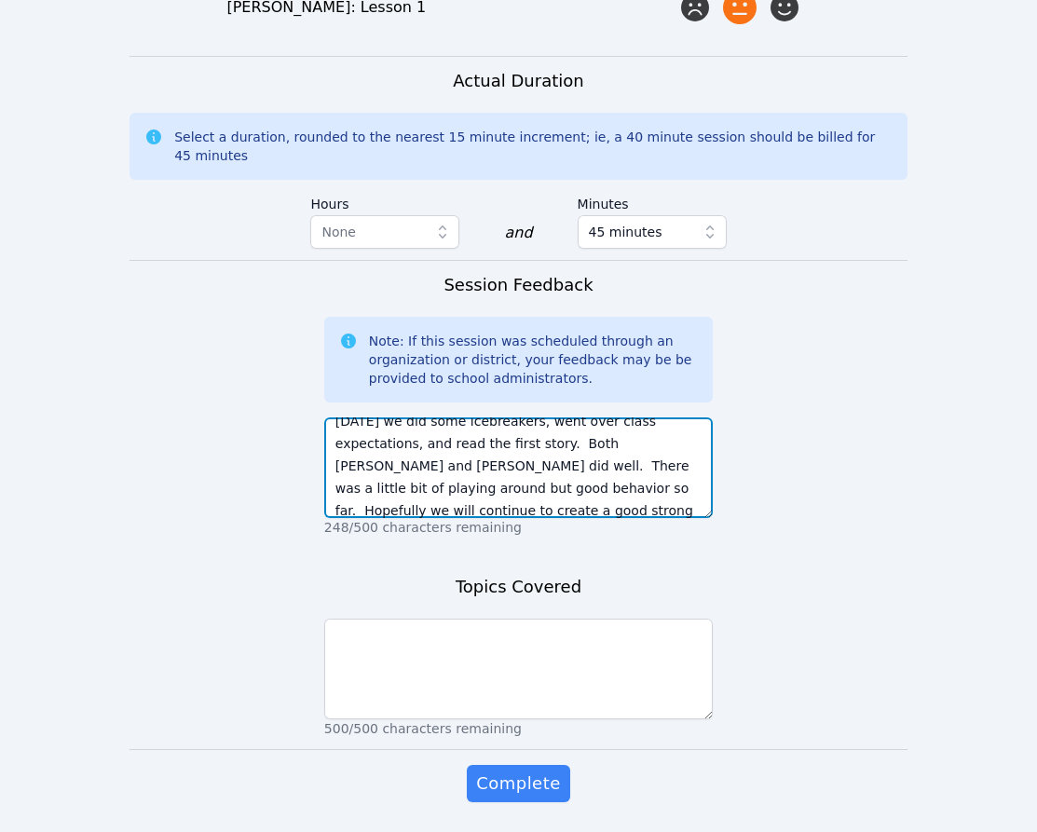
scroll to position [22, 0]
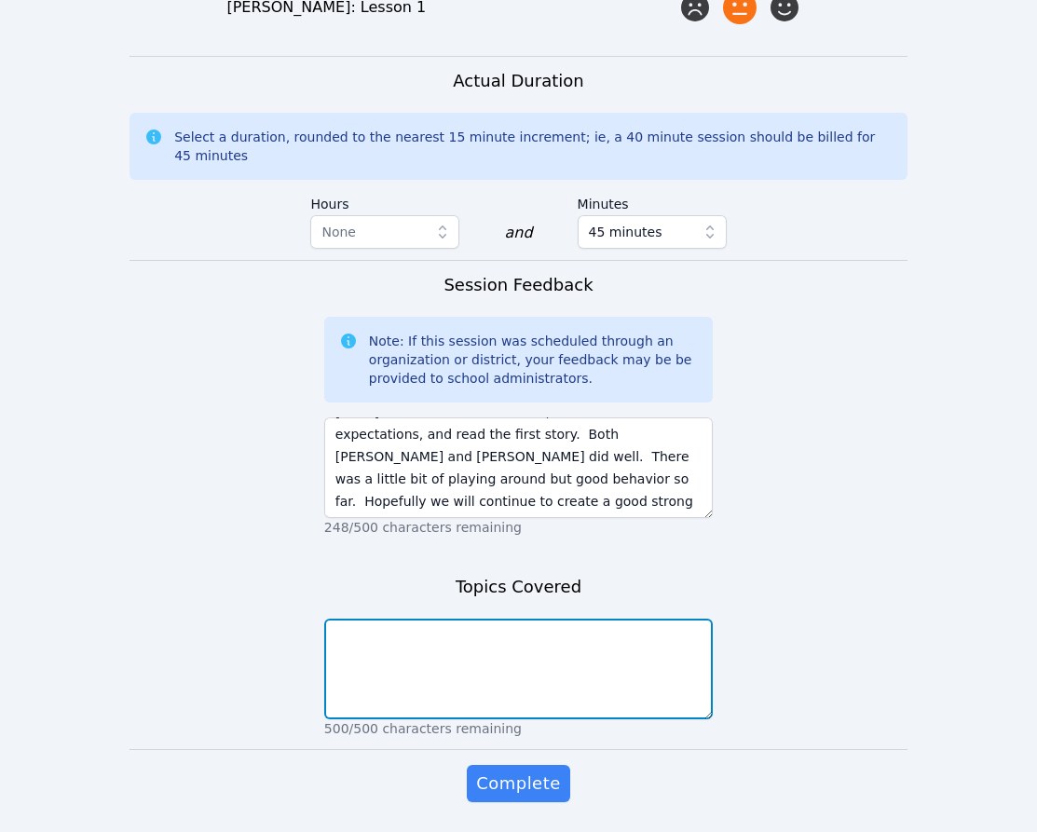
click at [450, 619] on textarea at bounding box center [518, 669] width 389 height 101
paste textarea "Today we read a story similar to the race between the turtle and the hare. This…"
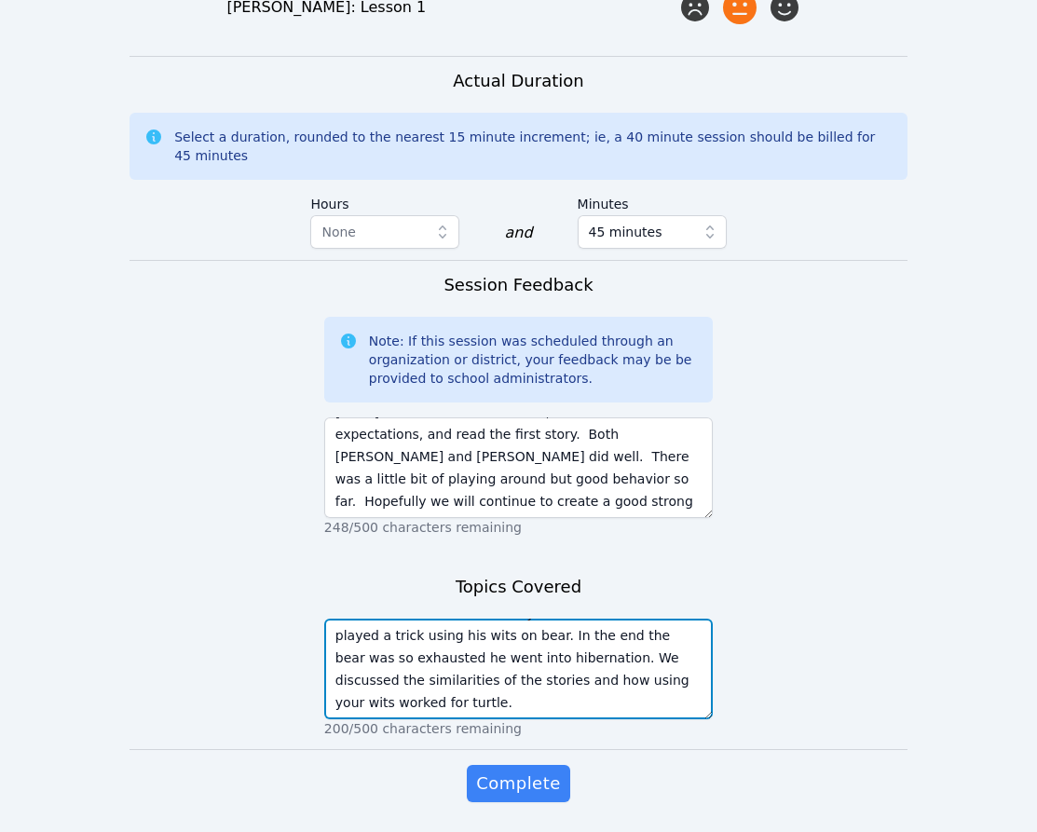
scroll to position [0, 0]
click at [338, 619] on textarea "Today we read a story similar to the race between the turtle and the hare. This…" at bounding box center [518, 669] width 389 height 101
type textarea "Today we read a story similar to the race between the turtle and the hare. This…"
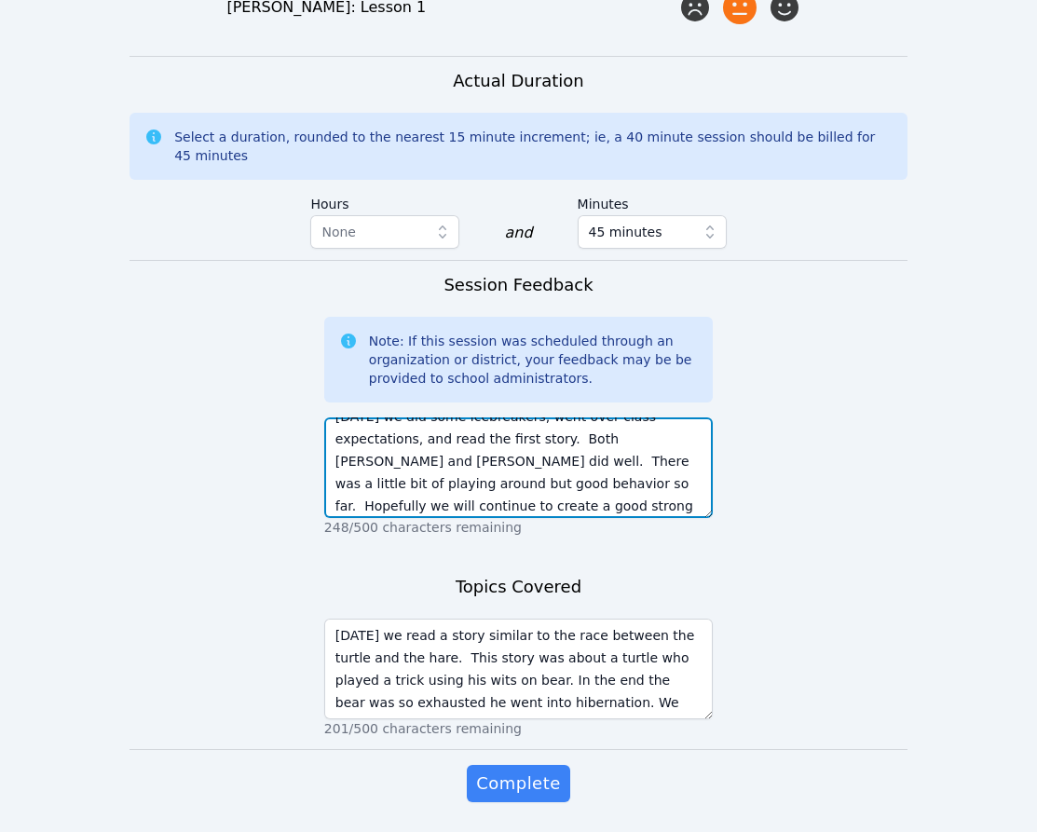
scroll to position [22, 0]
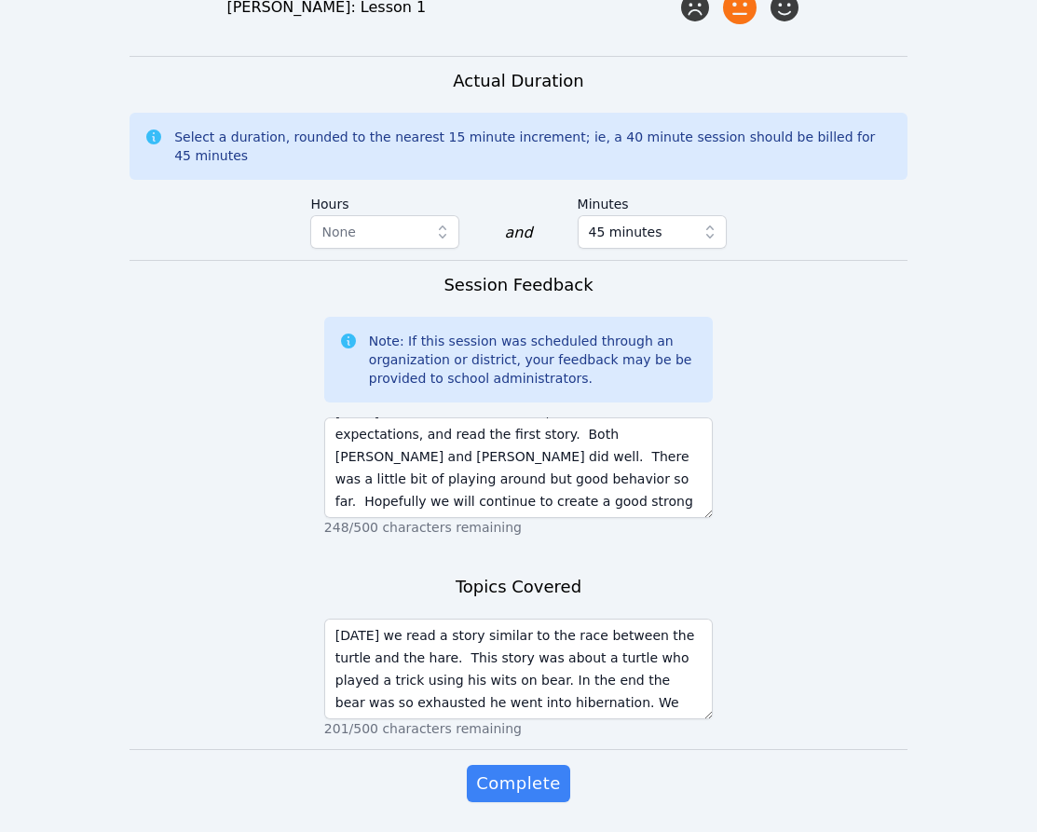
click at [513, 771] on span "Complete" at bounding box center [518, 784] width 84 height 26
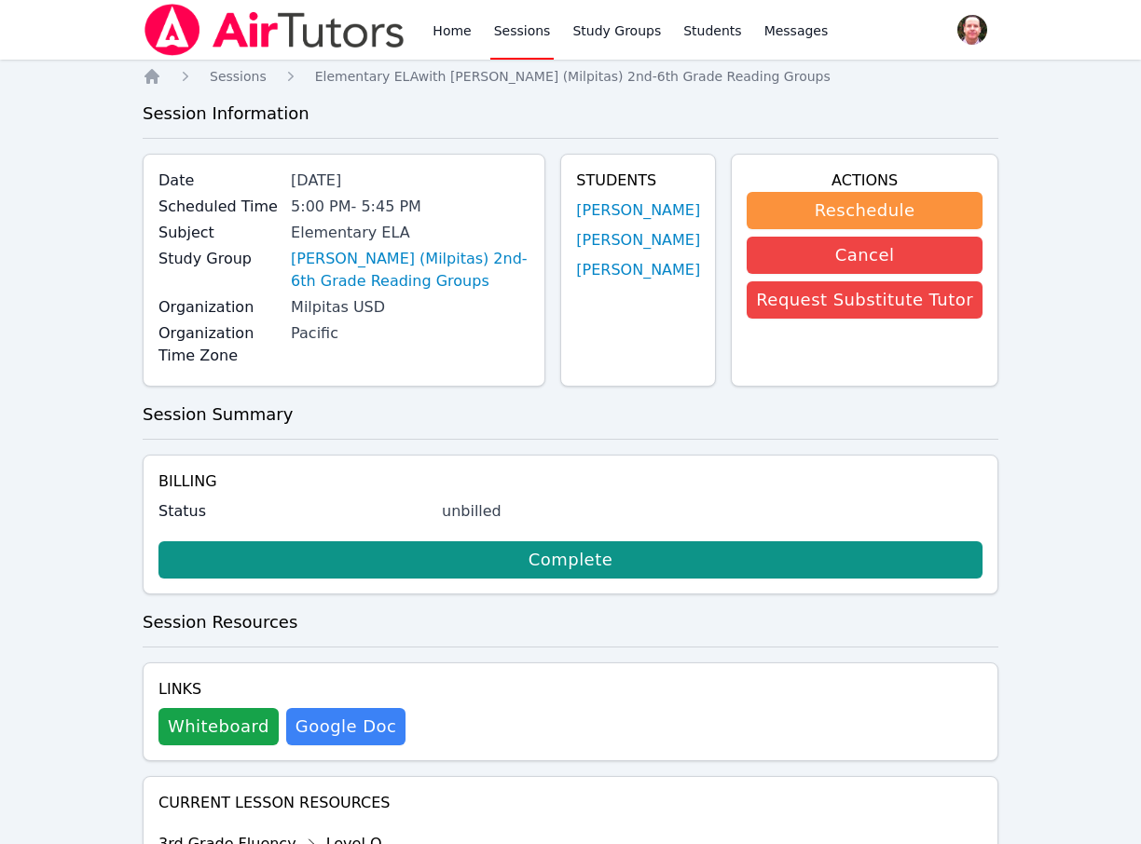
scroll to position [2654, 0]
